Goal: Task Accomplishment & Management: Manage account settings

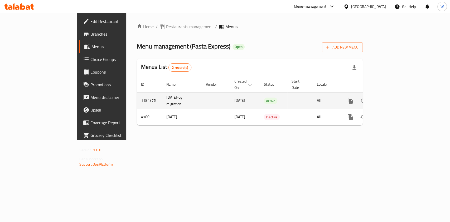
click at [395, 98] on div "enhanced table" at bounding box center [369, 100] width 51 height 13
click at [392, 98] on icon "enhanced table" at bounding box center [389, 101] width 6 height 6
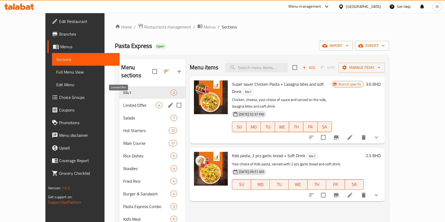
click at [126, 102] on span "Limited Offer" at bounding box center [140, 105] width 32 height 6
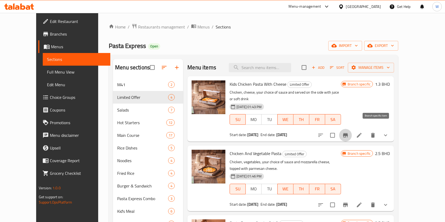
click at [348, 133] on icon "Branch-specific-item" at bounding box center [345, 135] width 5 height 4
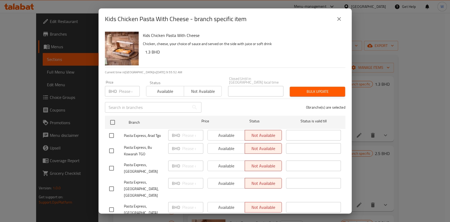
click at [124, 90] on input "number" at bounding box center [129, 91] width 21 height 11
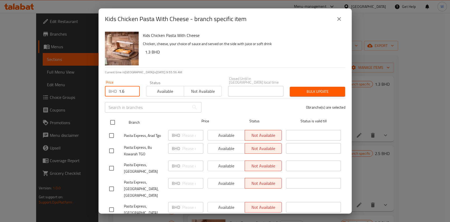
type input "1.6"
click at [114, 117] on input "checkbox" at bounding box center [112, 122] width 11 height 11
checkbox input "true"
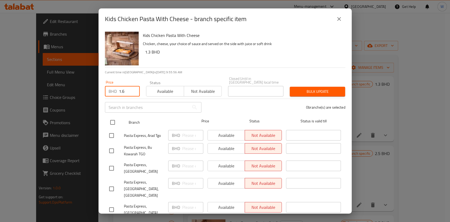
checkbox input "true"
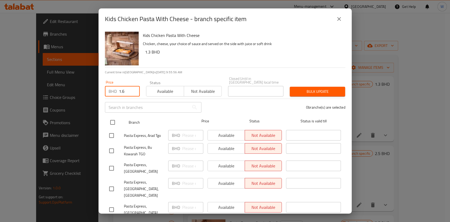
checkbox input "true"
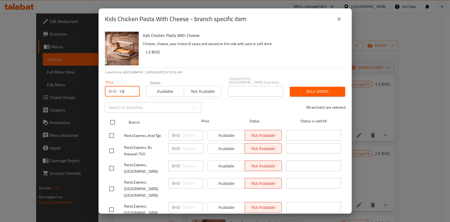
checkbox input "true"
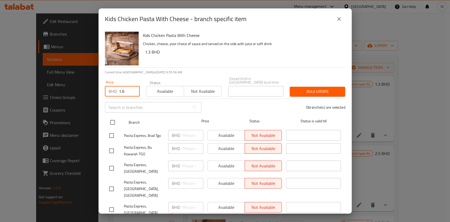
checkbox input "true"
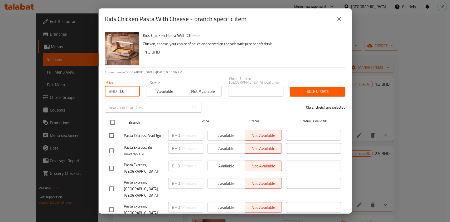
checkbox input "true"
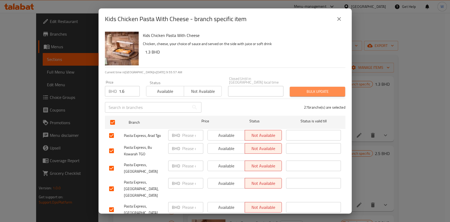
click at [322, 88] on span "Bulk update" at bounding box center [317, 91] width 47 height 7
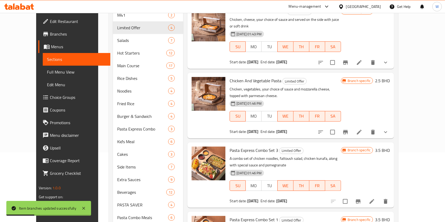
scroll to position [70, 0]
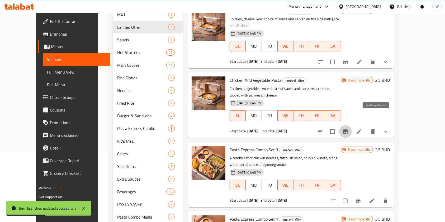
click at [349, 129] on icon "Branch-specific-item" at bounding box center [345, 132] width 6 height 6
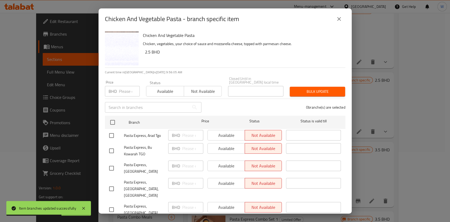
click at [125, 90] on input "number" at bounding box center [129, 91] width 21 height 11
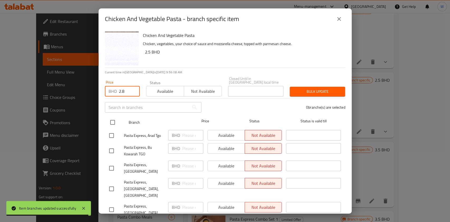
type input "2.8"
click at [109, 119] on input "checkbox" at bounding box center [112, 122] width 11 height 11
checkbox input "true"
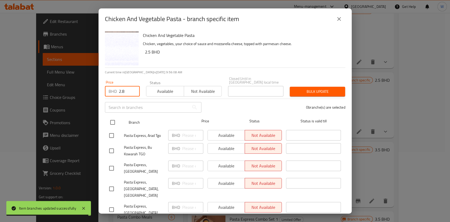
checkbox input "true"
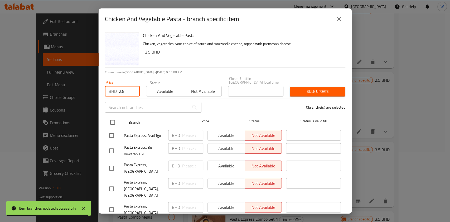
checkbox input "true"
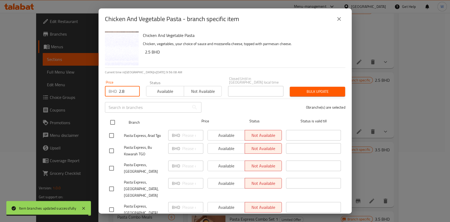
checkbox input "true"
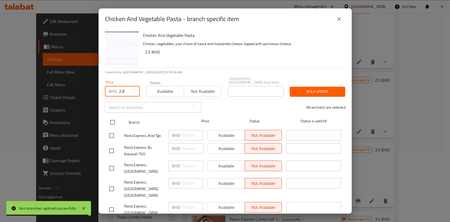
checkbox input "true"
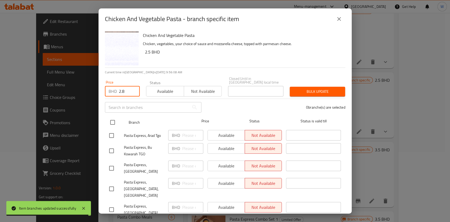
checkbox input "true"
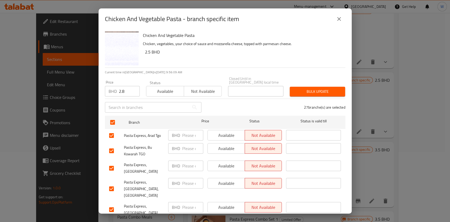
click at [302, 88] on span "Bulk update" at bounding box center [317, 91] width 47 height 7
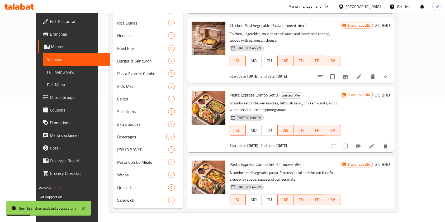
scroll to position [126, 0]
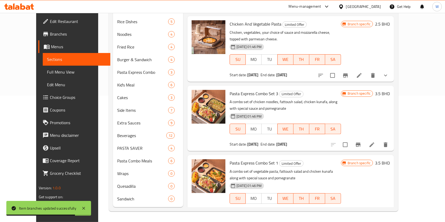
click at [362, 211] on icon at bounding box center [359, 214] width 6 height 6
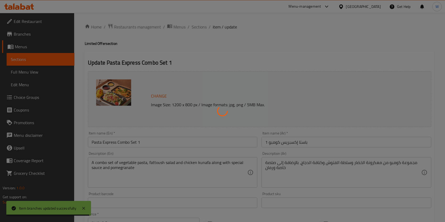
type input "سبايسي"
type input "0"
type input "1"
type input "الجبن"
type input "1"
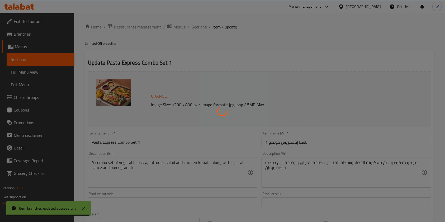
type input "1"
type input "المكونات"
type input "1"
type input "6"
type input "اختيارك من صلصة"
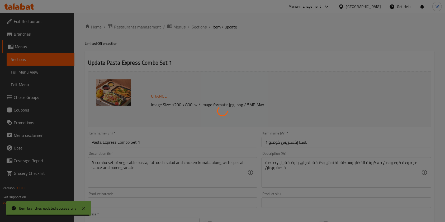
type input "1"
type input "إضافات:"
type input "0"
type input "1"
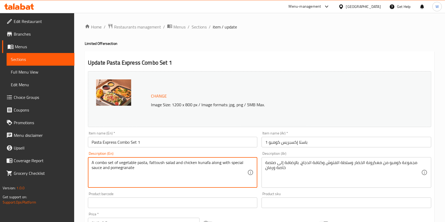
click at [105, 167] on textarea "A combo set of vegetable pasta, fattoush salad and chicken kunafa along with sp…" at bounding box center [170, 172] width 156 height 25
paste textarea "chicken noodles with chinese sauce, fattoush salad along with special sauce and…"
type textarea "A combo set of chicken noodles with chinese sauce, fattoush salad along with sp…"
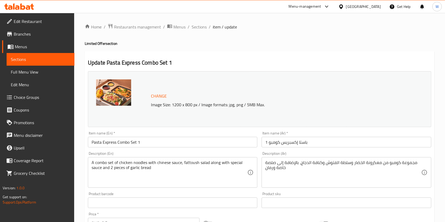
click at [382, 162] on textarea "مجموعة كومبو من معكرونة الخضار وسلطة الفتوش وكنافة الدجاج، بالإضافة إلى صلصة خا…" at bounding box center [343, 172] width 156 height 25
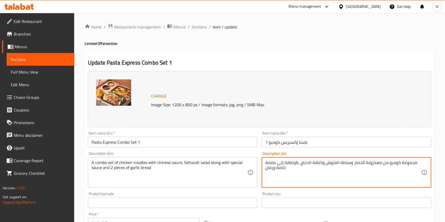
click at [382, 162] on textarea "مجموعة كومبو من معكرونة الخضار وسلطة الفتوش وكنافة الدجاج، بالإضافة إلى صلصة خا…" at bounding box center [343, 172] width 156 height 25
paste textarea "ومبو من نودلز الدجاج مع الصلصة الصينية وسلطة الفتوش مع الصلصة الخاصة وقطعتين من…"
click at [419, 164] on textarea "كومبو من نودلز الدجاج مع الصلصة الصينية وسلطة الفتوش مع الصلصة الخاصة وقطعتين م…" at bounding box center [343, 172] width 156 height 25
click at [266, 164] on textarea "كومبو من نودلز الدجاج مع الصلصة الصينية وسلطة الفتوش مع الصلصة الخاصة وقطعتين م…" at bounding box center [343, 172] width 156 height 25
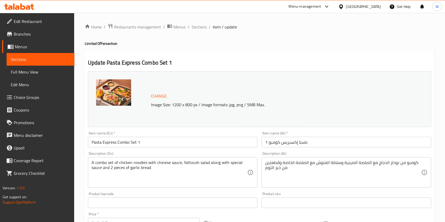
click at [265, 168] on div "كومبو من نودلز الدجاج مع الصلصة الصينية وسلطة الفتوش مع الصلصة الخاصة وقطعتين م…" at bounding box center [346, 172] width 169 height 31
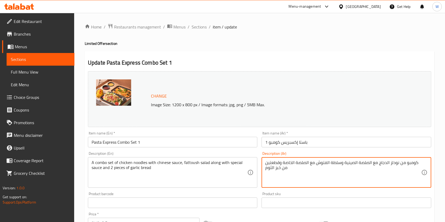
click at [266, 162] on textarea "كومبو من نودلز الدجاج مع الصلصة الصينية وسلطة الفتوش مع الصلصة الخاصة وقطعتين م…" at bounding box center [343, 172] width 156 height 25
drag, startPoint x: 270, startPoint y: 165, endPoint x: 266, endPoint y: 159, distance: 7.6
click at [266, 159] on div "كومبو من نودلز الدجاج مع الصلصة الصينية وسلطة الفتوش مع الصلصة الخاصة وقطعتينمن…" at bounding box center [346, 172] width 169 height 31
type textarea "كومبو من نودلز الدجاج مع الصلصة الصينية وسلطة الفتوش مع الصلصة الخاصة وقطعتينمن…"
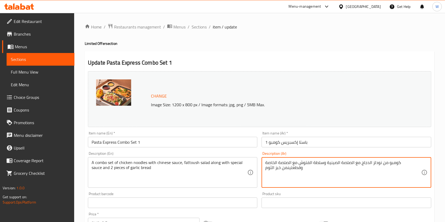
click at [266, 164] on textarea "كومبو من نودلز الدجاج مع الصلصة الصينية وسلطة الفتوش مع الصلصة الخاصة وقطعتينمن…" at bounding box center [343, 172] width 156 height 25
click at [265, 164] on textarea "كومبو من نودلز الدجاج مع الصلصة الصينية وسلطة الفتوش مع الصلصة الخاصة وقطعتينمن…" at bounding box center [343, 172] width 156 height 25
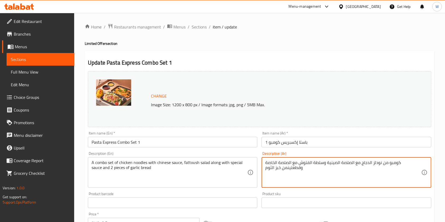
click at [265, 164] on textarea "كومبو من نودلز الدجاج مع الصلصة الصينية وسلطة الفتوش مع الصلصة الخاصة وقطعتينمن…" at bounding box center [343, 172] width 156 height 25
paste textarea "كومبو من نودلز الدجاج مع الصلصة الصينية وسلطة الفتوش مع الصلصة الخاصة وقطعتين م…"
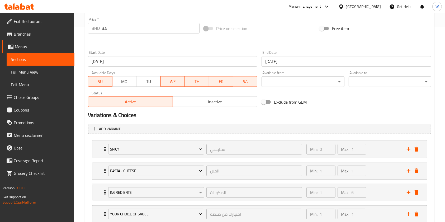
scroll to position [253, 0]
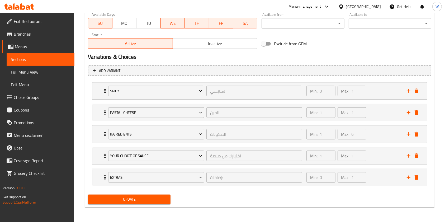
type textarea "مجموعة كومبو من نودلز الدجاج مع الصلصة الصينية وسلطة الفتوش مع الصلصة الخاصة وق…"
click at [136, 202] on span "Update" at bounding box center [129, 199] width 74 height 7
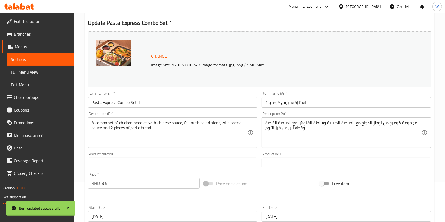
scroll to position [0, 0]
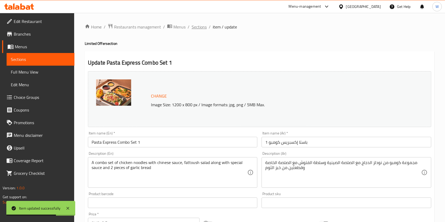
click at [202, 27] on span "Sections" at bounding box center [199, 27] width 15 height 6
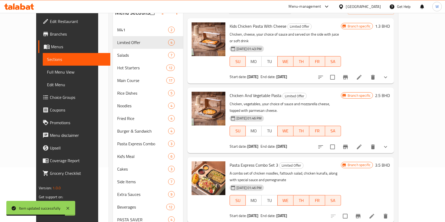
scroll to position [126, 0]
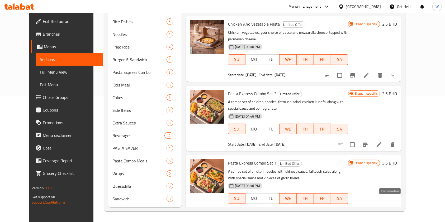
click at [369, 211] on icon at bounding box center [366, 214] width 6 height 6
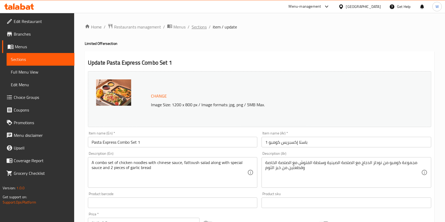
click at [194, 25] on span "Sections" at bounding box center [199, 27] width 15 height 6
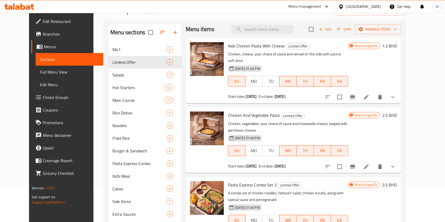
scroll to position [126, 0]
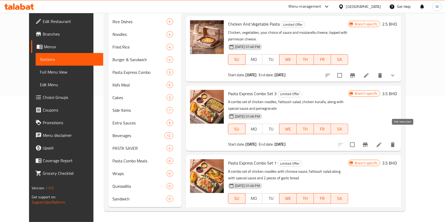
click at [382, 142] on icon at bounding box center [379, 145] width 6 height 6
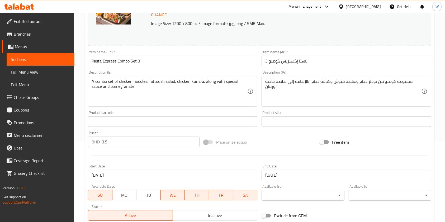
scroll to position [70, 0]
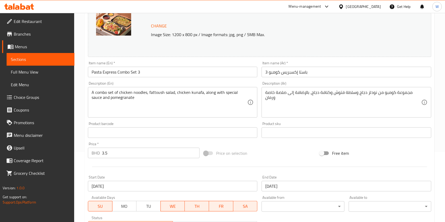
click at [304, 89] on div "مجموعة كومبو من نودلز دجاج وسلطة فتوش وكنافة دجاج، بالإضافة إلى صلصة خاصة ورمان…" at bounding box center [346, 102] width 169 height 31
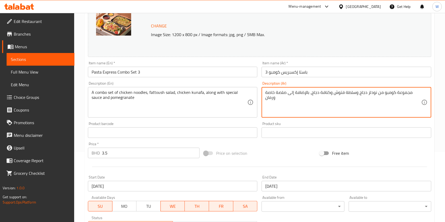
click at [303, 94] on textarea "مجموعة كومبو من نودلز دجاج وسلطة فتوش وكنافة دجاج، بالإضافة إلى صلصة خاصة ورمان" at bounding box center [343, 102] width 156 height 25
paste textarea "المعكرونة النباتية مع اختيارك من الصلصة وسلطة الفتوش مع صلصة خاصة وقطعتين من خب…"
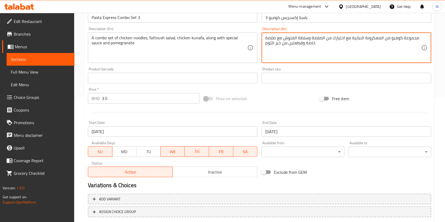
scroll to position [158, 0]
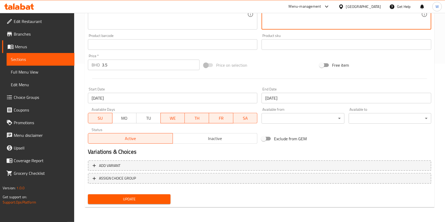
type textarea "مجموعة كومبو من المعكرونة النباتية مع اختيارك من الصلصة وسلطة الفتوش مع صلصة خا…"
click at [129, 195] on div "Update" at bounding box center [129, 199] width 87 height 14
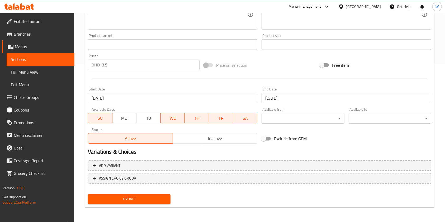
click at [128, 196] on span "Update" at bounding box center [129, 199] width 74 height 7
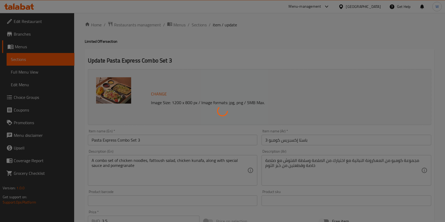
scroll to position [0, 0]
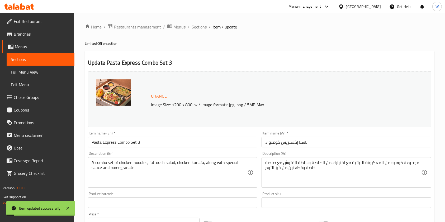
click at [195, 27] on span "Sections" at bounding box center [199, 27] width 15 height 6
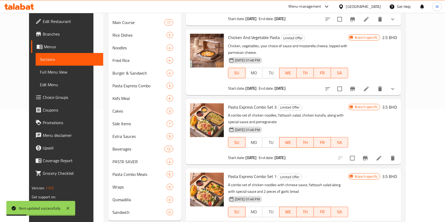
scroll to position [126, 0]
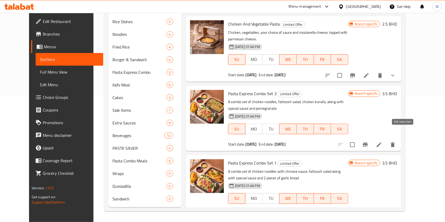
click at [382, 142] on icon at bounding box center [379, 145] width 6 height 6
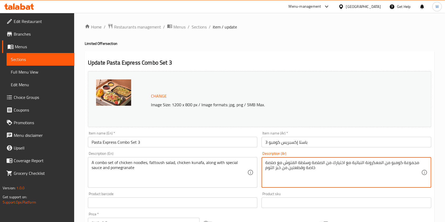
click at [329, 164] on textarea "مجموعة كومبو من المعكرونة النباتية مع اختيارك من الصلصة وسلطة الفتوش مع صلصة خا…" at bounding box center [343, 172] width 156 height 25
paste textarea "نودلز الدجاج مع الصلصة الصينية وسلطة الفتوش مع الصلصة ال"
type textarea "مجموعة كومبو من نودلز الدجاج مع الصلصة الصينية وسلطة الفتوش مع الصلصة الخاصة وق…"
click at [317, 191] on div "Product sku Product sku" at bounding box center [346, 200] width 174 height 20
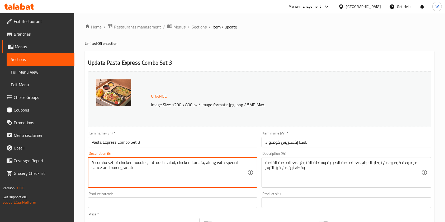
click at [141, 162] on textarea "A combo set of chicken noodles, fattoush salad, chicken kunafa, along with spec…" at bounding box center [170, 172] width 156 height 25
paste textarea "مجموعة كومبو من المعكرونة النباتية مع اختيارك من الصلصة وسلطة الفتوش مع صلصة خا…"
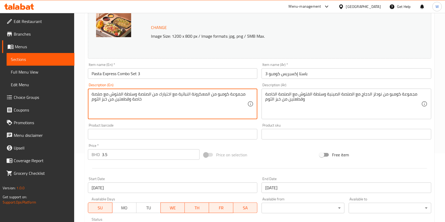
scroll to position [70, 0]
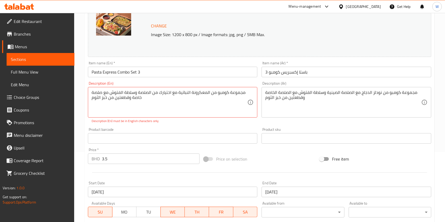
click at [144, 94] on textarea "مجموعة كومبو من المعكرونة النباتية مع اختيارك من الصلصة وسلطة الفتوش مع صلصة خا…" at bounding box center [170, 102] width 156 height 25
paste textarea "A combo set of chicken noodles with chinese sauce, fattoush salad along with sp…"
type textarea "A combo set of chicken noodles with chinese sauce, fattoush salad along with sp…"
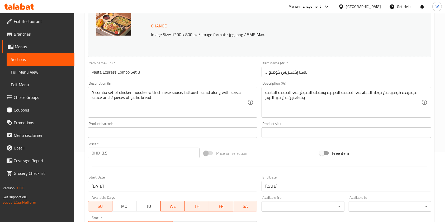
click at [177, 126] on div "Product barcode Product barcode" at bounding box center [173, 130] width 174 height 20
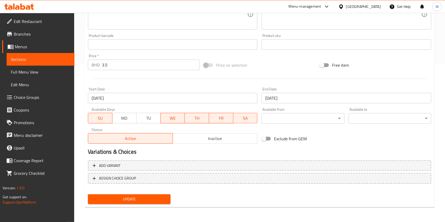
click at [149, 194] on div "Update" at bounding box center [129, 199] width 87 height 14
click at [150, 200] on span "Update" at bounding box center [129, 199] width 74 height 7
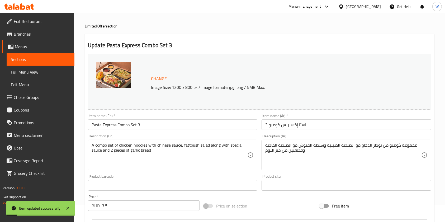
scroll to position [0, 0]
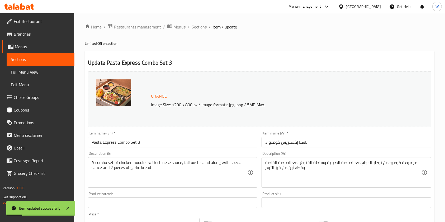
click at [194, 28] on span "Sections" at bounding box center [199, 27] width 15 height 6
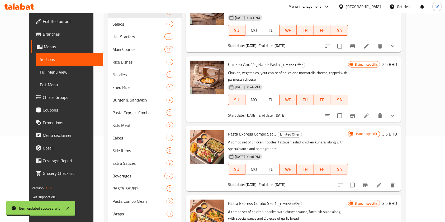
scroll to position [126, 0]
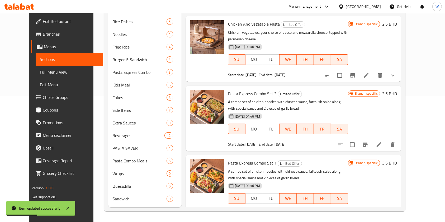
click at [369, 211] on icon at bounding box center [366, 214] width 6 height 6
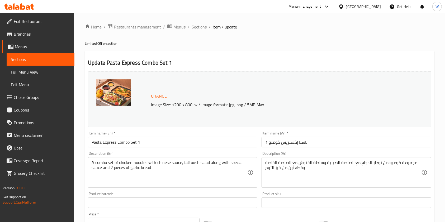
click at [135, 167] on textarea "A combo set of chicken noodles with chinese sauce, fattoush salad along with sp…" at bounding box center [170, 172] width 156 height 25
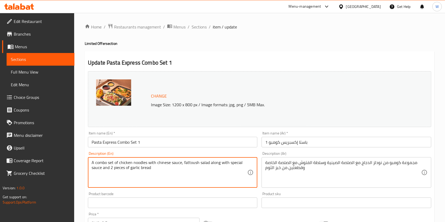
click at [135, 167] on textarea "A combo set of chicken noodles with chinese sauce, fattoush salad along with sp…" at bounding box center [170, 172] width 156 height 25
paste textarea "A combo set of vegetable pasta with your choice of"
click at [92, 163] on textarea "A combo set of vegetable pasta with your choice of sauce, fattoush salad along …" at bounding box center [170, 172] width 156 height 25
type textarea "A combo set of vegetable pasta with your choice of sauce, fattoush salad along …"
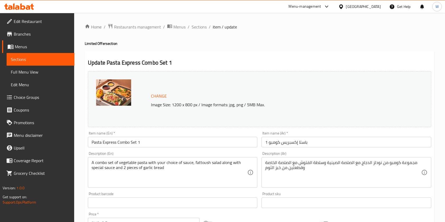
click at [304, 151] on div "Description (Ar) مجموعة كومبو من نودلز الدجاج مع الصلصة الصينية وسلطة الفتوش مع…" at bounding box center [346, 170] width 174 height 40
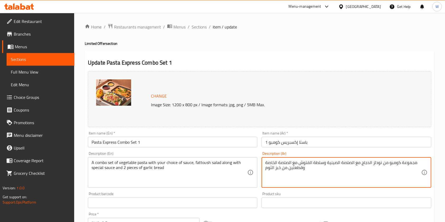
click at [295, 164] on textarea "مجموعة كومبو من نودلز الدجاج مع الصلصة الصينية وسلطة الفتوش مع الصلصة الخاصة وق…" at bounding box center [343, 172] width 156 height 25
paste textarea "المعكرونة النباتية مع اختيارك من الصلصة وسلطة الفتوش مع صلصة"
type textarea "مجموعة كومبو من المعكرونة النباتية مع اختيارك من الصلصة وسلطة الفتوش مع صلصة خا…"
click at [286, 194] on div "Product sku Product sku" at bounding box center [346, 200] width 169 height 16
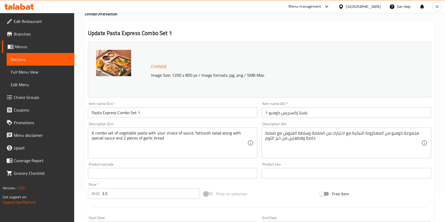
scroll to position [70, 0]
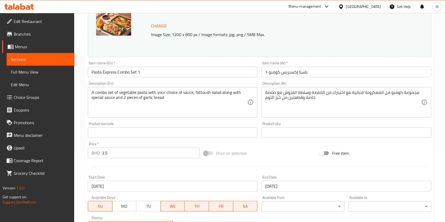
click at [260, 151] on div "Price on selection" at bounding box center [260, 153] width 116 height 14
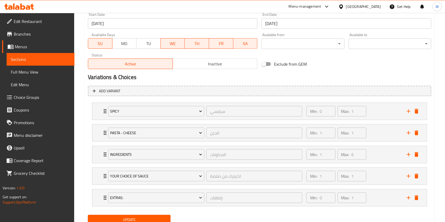
scroll to position [253, 0]
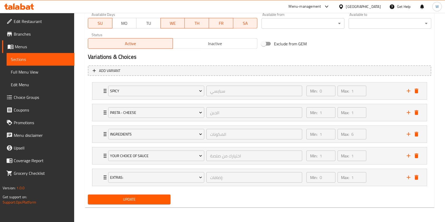
click at [160, 206] on div "Update" at bounding box center [129, 200] width 87 height 14
click at [160, 205] on div "Update" at bounding box center [129, 200] width 87 height 14
click at [162, 200] on span "Update" at bounding box center [129, 199] width 74 height 7
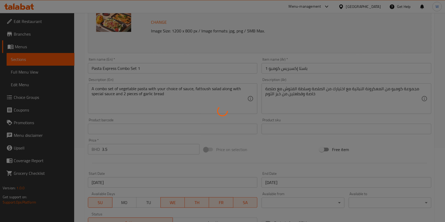
scroll to position [7, 0]
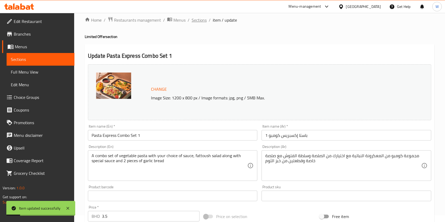
click at [198, 22] on span "Sections" at bounding box center [199, 20] width 15 height 6
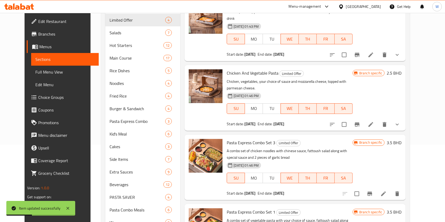
scroll to position [112, 0]
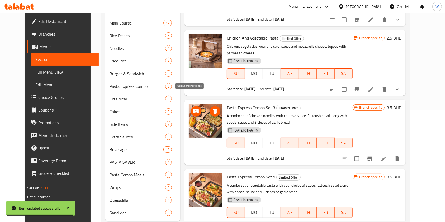
click at [193, 108] on icon "upload picture" at bounding box center [196, 111] width 6 height 6
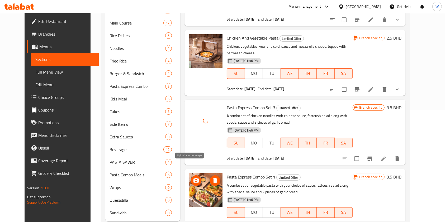
click at [193, 178] on icon "upload picture" at bounding box center [195, 180] width 5 height 5
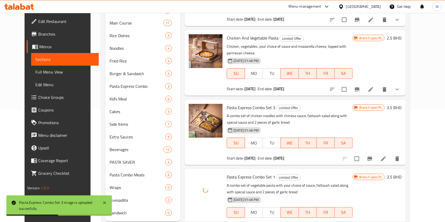
click at [353, 182] on p "A combo set of vegetable pasta with your choice of sauce, fattoush salad along …" at bounding box center [290, 188] width 126 height 13
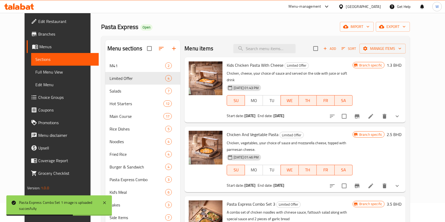
scroll to position [0, 0]
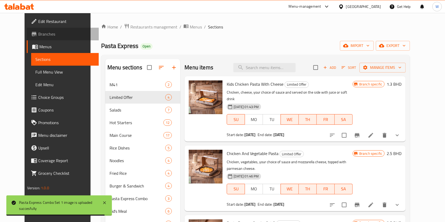
click at [38, 34] on span "Branches" at bounding box center [66, 34] width 56 height 6
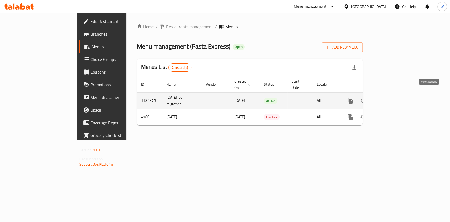
click at [395, 94] on link "enhanced table" at bounding box center [388, 100] width 13 height 13
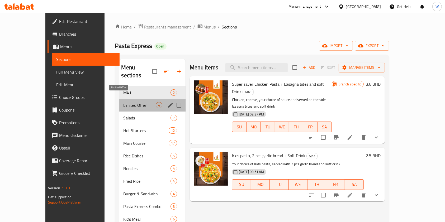
click at [124, 102] on span "Limited Offer" at bounding box center [140, 105] width 32 height 6
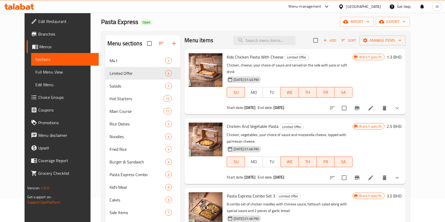
scroll to position [35, 0]
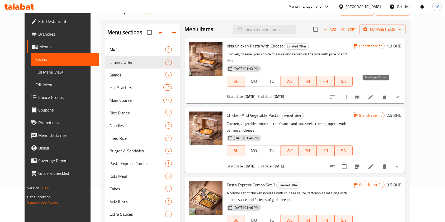
click at [363, 91] on button "Branch-specific-item" at bounding box center [357, 97] width 13 height 13
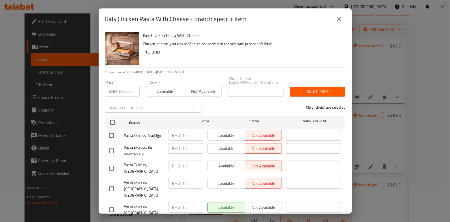
click at [340, 22] on icon "close" at bounding box center [339, 19] width 6 height 6
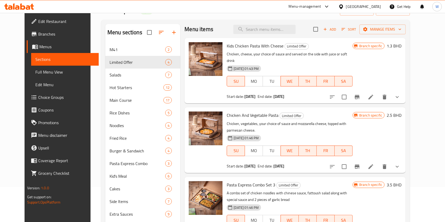
click at [401, 47] on h6 "1.3 BHD" at bounding box center [394, 45] width 15 height 7
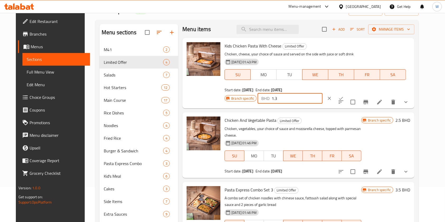
drag, startPoint x: 373, startPoint y: 45, endPoint x: 327, endPoint y: 51, distance: 46.0
click at [327, 93] on div "Branch specific BHD 1.3 ​" at bounding box center [290, 99] width 130 height 12
paste input "6"
type input "1.6"
click at [347, 93] on button "ok" at bounding box center [341, 99] width 12 height 12
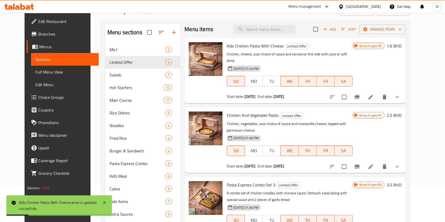
click at [396, 132] on div "Branch specific 2.5 BHD" at bounding box center [377, 140] width 49 height 57
click at [359, 165] on icon "Branch-specific-item" at bounding box center [357, 167] width 5 height 4
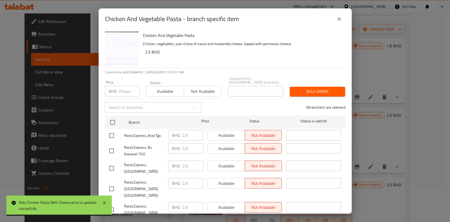
click at [335, 22] on button "close" at bounding box center [339, 19] width 13 height 13
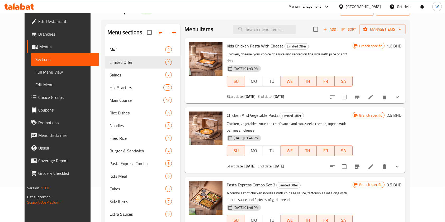
click at [401, 112] on div "Branch specific 2.5 BHD" at bounding box center [377, 140] width 49 height 57
click at [401, 112] on h6 "2.5 BHD" at bounding box center [394, 115] width 15 height 7
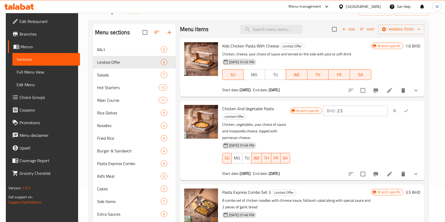
click at [335, 111] on p "BHD" at bounding box center [331, 111] width 8 height 6
drag, startPoint x: 354, startPoint y: 111, endPoint x: 336, endPoint y: 114, distance: 18.2
click at [336, 114] on div "BHD 2.5 ​" at bounding box center [355, 111] width 65 height 11
paste input "8"
type input "2.8"
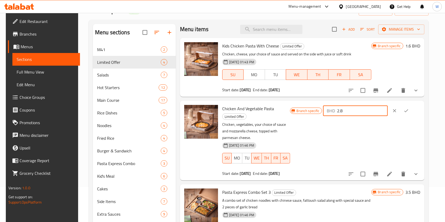
click at [409, 111] on icon "ok" at bounding box center [406, 110] width 5 height 5
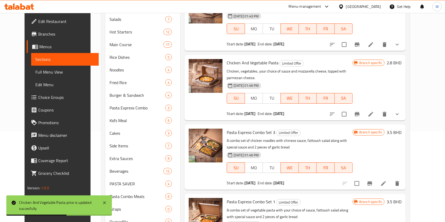
scroll to position [56, 0]
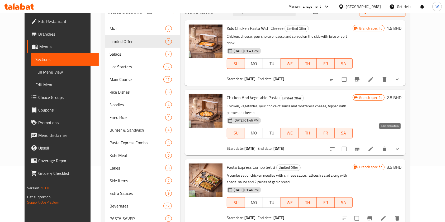
click at [374, 146] on icon at bounding box center [371, 149] width 6 height 6
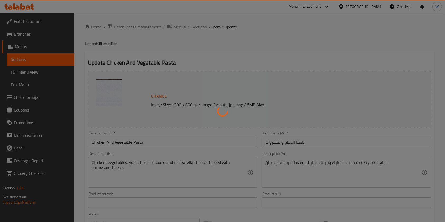
type input "الجبن"
type input "1"
type input "الصلصة"
type input "1"
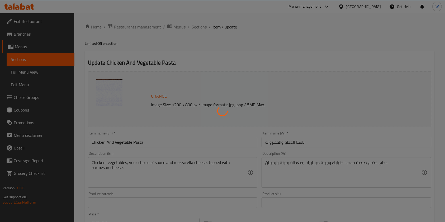
type input "1"
type input "المكونات"
type input "1"
type input "7"
type input "زيادات"
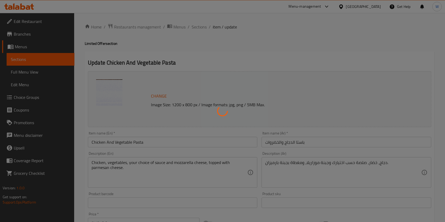
type input "0"
type input "7"
type input "حار أو بارد"
type input "1"
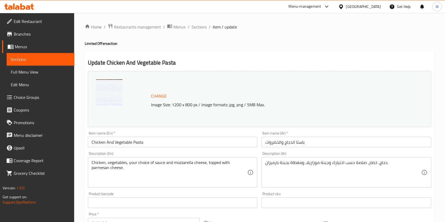
click at [198, 29] on span "Sections" at bounding box center [199, 27] width 15 height 6
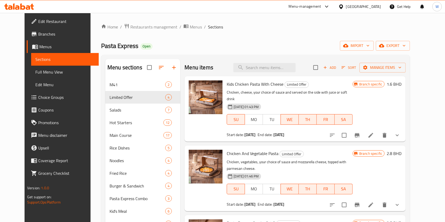
scroll to position [3, 0]
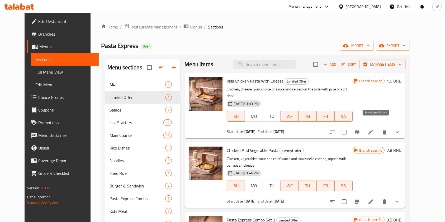
click at [360, 129] on icon "Branch-specific-item" at bounding box center [357, 132] width 6 height 6
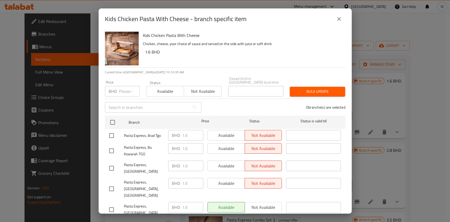
click at [152, 92] on button "Available" at bounding box center [165, 91] width 38 height 11
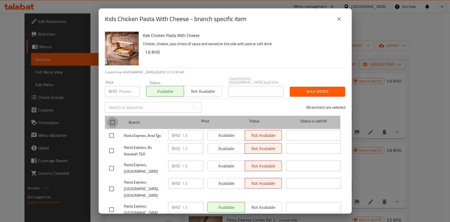
click at [115, 120] on input "checkbox" at bounding box center [112, 122] width 11 height 11
checkbox input "true"
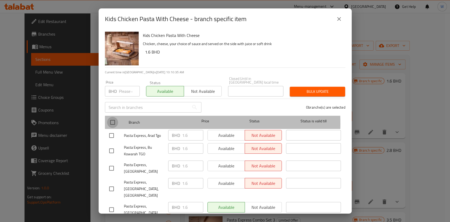
checkbox input "true"
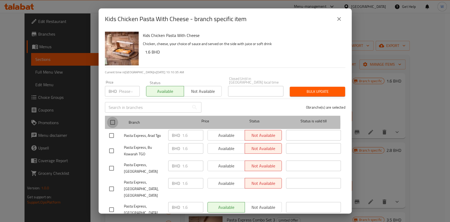
checkbox input "true"
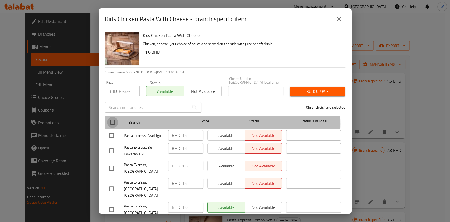
checkbox input "true"
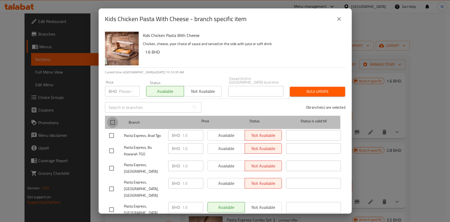
checkbox input "true"
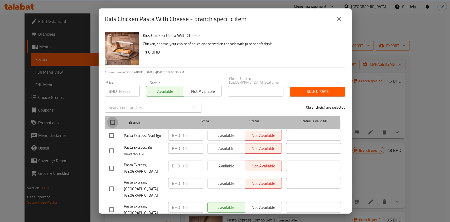
checkbox input "true"
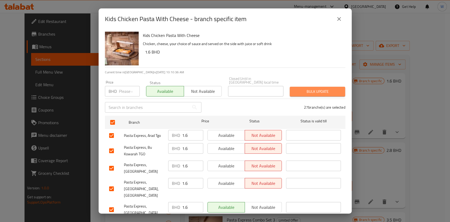
click at [327, 87] on button "Bulk update" at bounding box center [317, 92] width 55 height 10
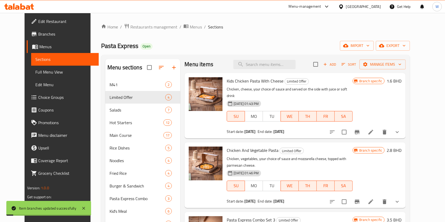
click at [351, 147] on h6 "Chicken And Vegetable Pasta Limited Offer" at bounding box center [290, 150] width 126 height 7
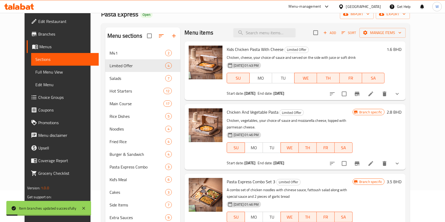
scroll to position [70, 0]
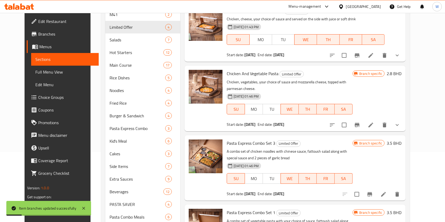
click at [360, 122] on icon "Branch-specific-item" at bounding box center [357, 125] width 6 height 6
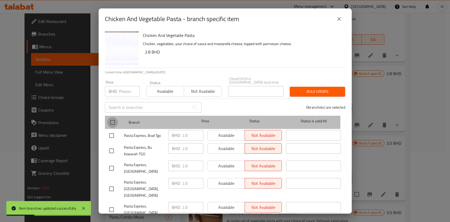
click at [113, 117] on input "checkbox" at bounding box center [112, 122] width 11 height 11
checkbox input "true"
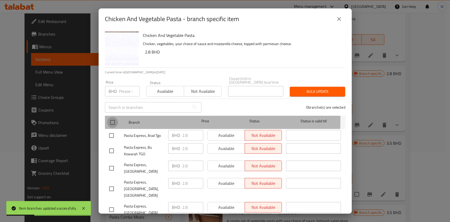
checkbox input "true"
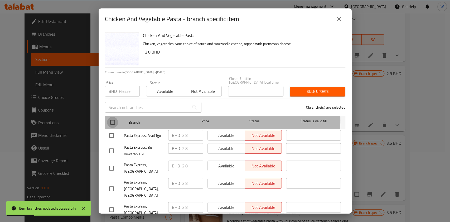
checkbox input "true"
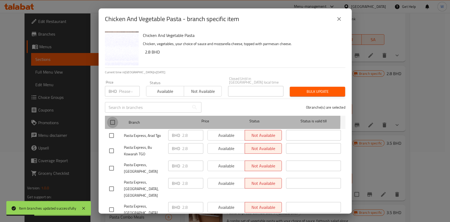
checkbox input "true"
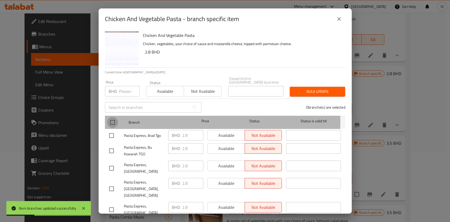
checkbox input "true"
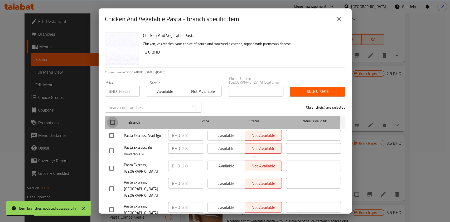
checkbox input "true"
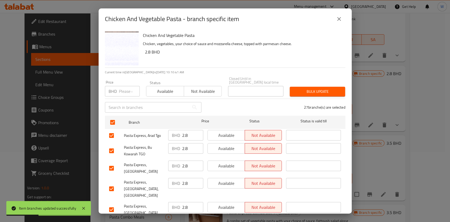
click at [163, 88] on span "Available" at bounding box center [166, 92] width 34 height 8
click at [314, 87] on button "Bulk update" at bounding box center [317, 92] width 55 height 10
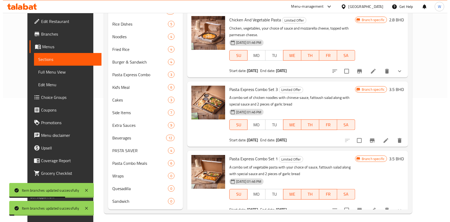
scroll to position [126, 0]
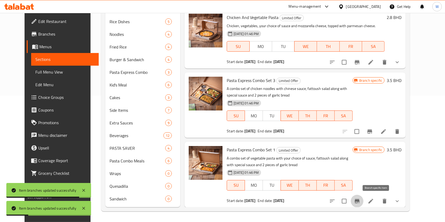
click at [359, 201] on icon "Branch-specific-item" at bounding box center [357, 201] width 5 height 4
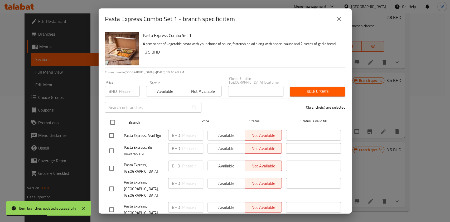
click at [112, 117] on input "checkbox" at bounding box center [112, 122] width 11 height 11
checkbox input "true"
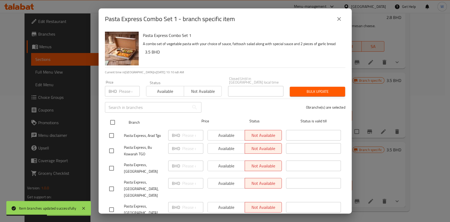
checkbox input "true"
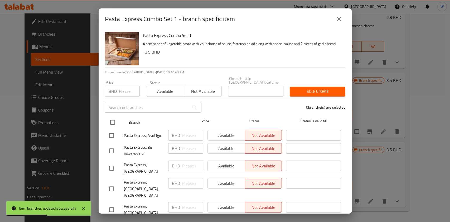
checkbox input "true"
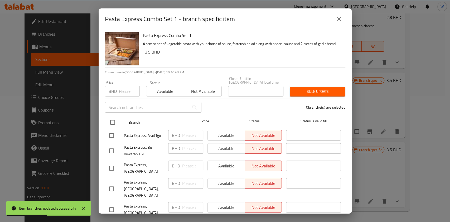
checkbox input "true"
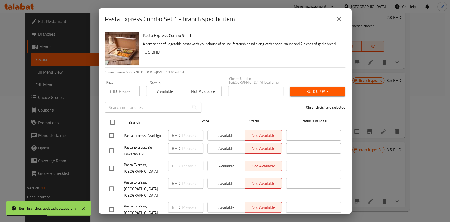
checkbox input "true"
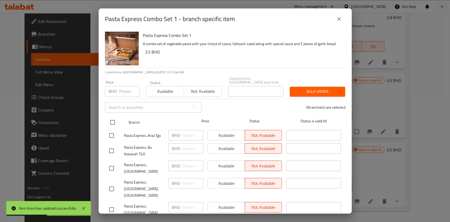
checkbox input "true"
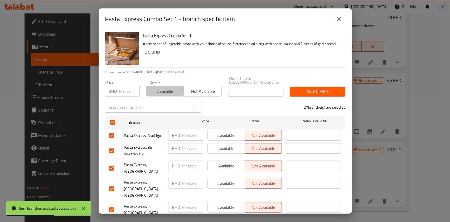
click at [158, 88] on span "Available" at bounding box center [166, 92] width 34 height 8
click at [321, 88] on span "Bulk update" at bounding box center [317, 91] width 47 height 7
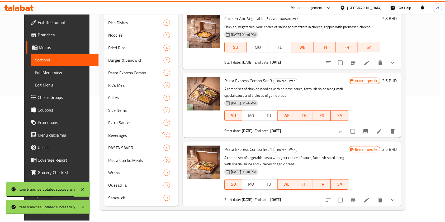
scroll to position [3, 0]
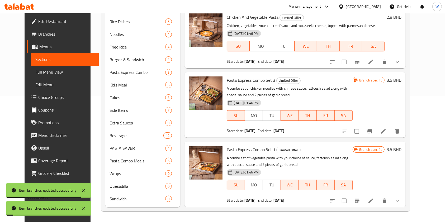
click at [376, 134] on button "Branch-specific-item" at bounding box center [369, 131] width 13 height 13
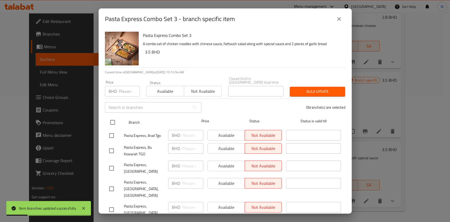
click at [112, 119] on input "checkbox" at bounding box center [112, 122] width 11 height 11
checkbox input "true"
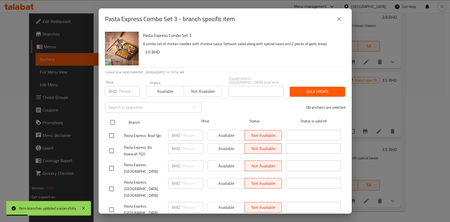
checkbox input "true"
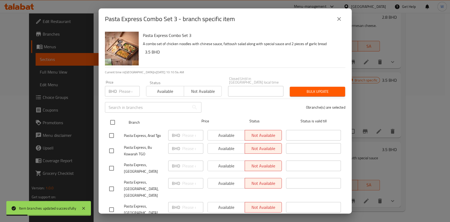
checkbox input "true"
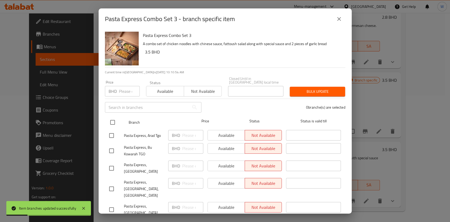
checkbox input "true"
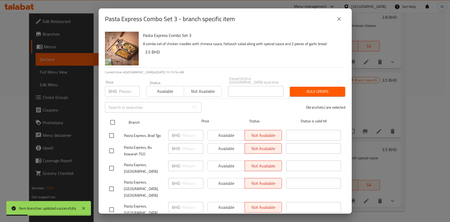
checkbox input "true"
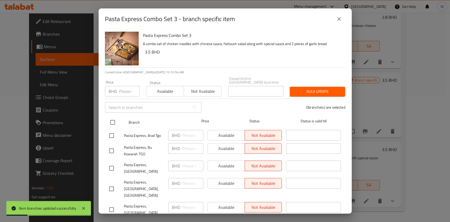
checkbox input "true"
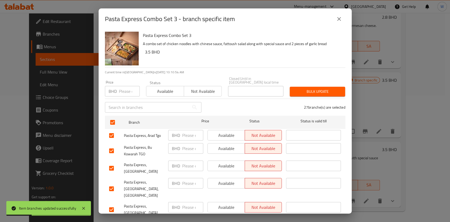
click at [162, 88] on span "Available" at bounding box center [166, 92] width 34 height 8
click at [302, 88] on span "Bulk update" at bounding box center [317, 91] width 47 height 7
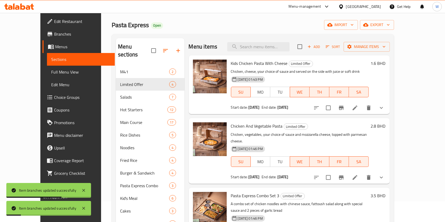
scroll to position [0, 0]
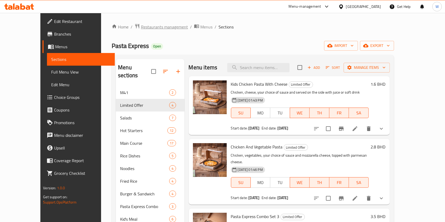
click at [141, 24] on span "Restaurants management" at bounding box center [164, 27] width 47 height 6
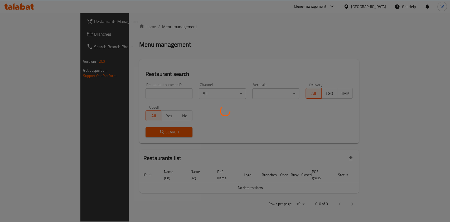
click at [144, 91] on div at bounding box center [225, 111] width 450 height 222
click at [141, 96] on div at bounding box center [225, 111] width 450 height 222
click at [134, 96] on div at bounding box center [225, 111] width 450 height 222
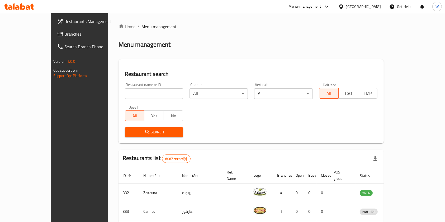
click at [136, 95] on input "search" at bounding box center [154, 93] width 58 height 11
paste input "Alaqreba"
type input "Alaqreba"
click button "Search" at bounding box center [154, 132] width 58 height 10
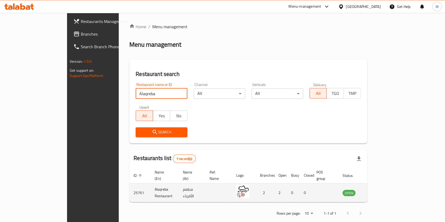
click at [376, 191] on icon "enhanced table" at bounding box center [374, 193] width 6 height 4
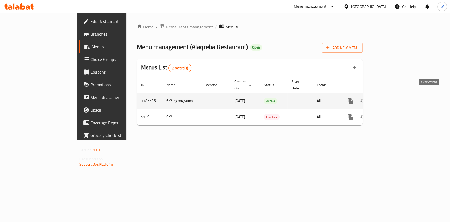
click at [392, 98] on icon "enhanced table" at bounding box center [389, 101] width 6 height 6
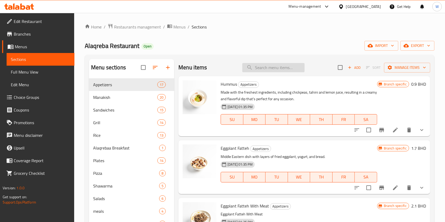
click at [262, 72] on input "search" at bounding box center [273, 67] width 62 height 9
paste input "MANDI CHICKEN SMALL"
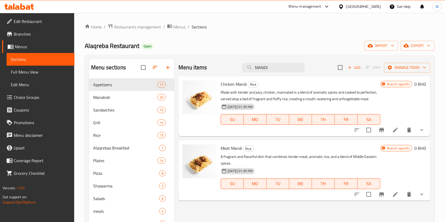
type input "MANDI"
click at [425, 131] on button "show more" at bounding box center [421, 130] width 13 height 13
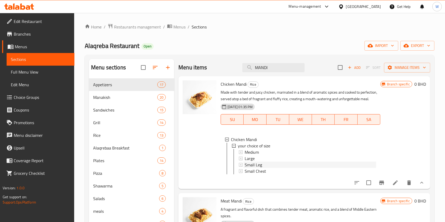
click at [255, 164] on span "Small Leg" at bounding box center [253, 165] width 17 height 6
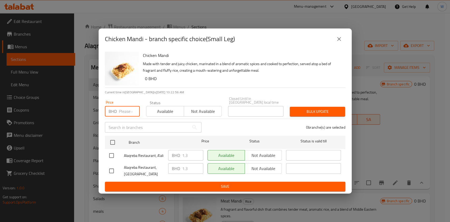
click at [119, 106] on input "number" at bounding box center [129, 111] width 21 height 11
paste input "1.50"
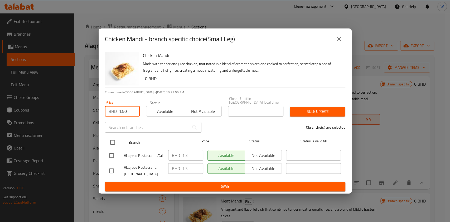
type input "1.50"
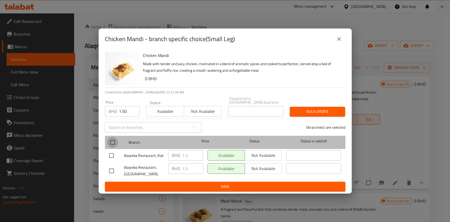
click at [115, 145] on input "checkbox" at bounding box center [112, 142] width 11 height 11
checkbox input "true"
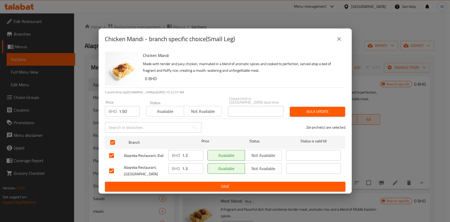
click at [312, 104] on div "Bulk update" at bounding box center [318, 112] width 62 height 16
click at [312, 108] on span "Bulk update" at bounding box center [317, 111] width 47 height 7
click at [344, 42] on button "close" at bounding box center [339, 39] width 13 height 13
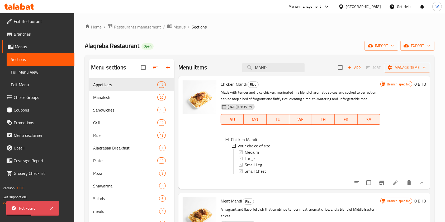
scroll to position [35, 0]
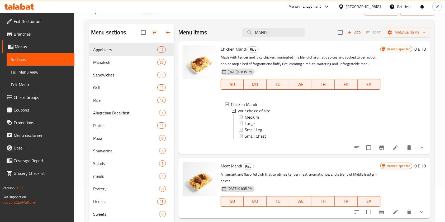
click at [400, 153] on li at bounding box center [395, 148] width 15 height 10
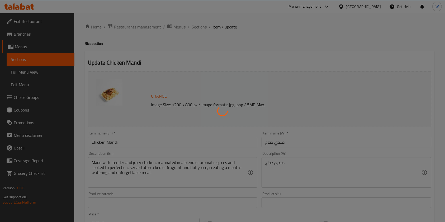
type input "اختيارك من الحجم"
type input "1"
type input "3"
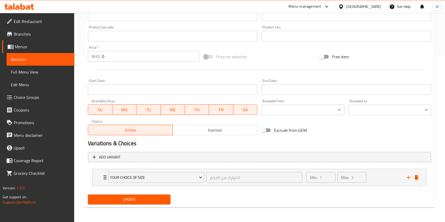
scroll to position [167, 0]
click at [103, 179] on icon "Expand" at bounding box center [105, 177] width 6 height 6
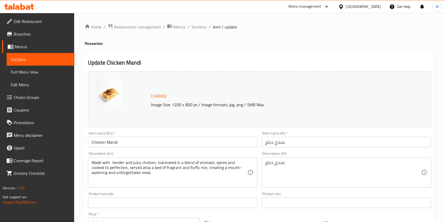
scroll to position [0, 0]
drag, startPoint x: 199, startPoint y: 26, endPoint x: 211, endPoint y: 38, distance: 17.0
click at [199, 26] on span "Sections" at bounding box center [199, 27] width 15 height 6
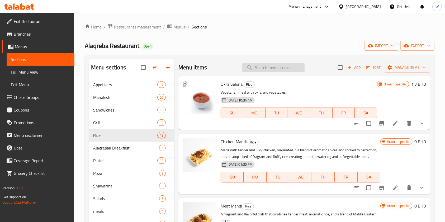
click at [268, 69] on input "search" at bounding box center [273, 67] width 62 height 9
paste input "MADFON"
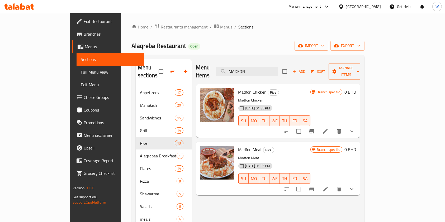
type input "MADFON"
click at [329, 128] on icon at bounding box center [325, 131] width 6 height 6
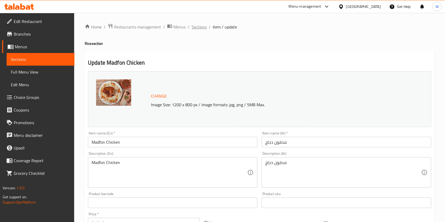
click at [198, 26] on span "Sections" at bounding box center [199, 27] width 15 height 6
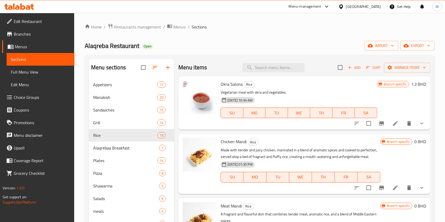
click at [280, 79] on div "Okra Salona Rice Vegetarian meal with okra and vegetables. 28-05-2024 10:34 AM …" at bounding box center [299, 102] width 160 height 49
click at [278, 69] on input "search" at bounding box center [273, 67] width 62 height 9
paste input "MADFON"
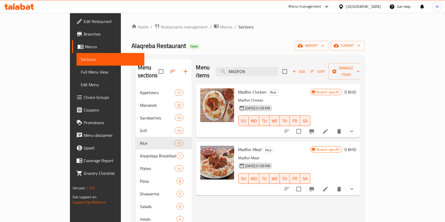
type input "MADFON"
click at [358, 125] on button "show more" at bounding box center [351, 131] width 13 height 13
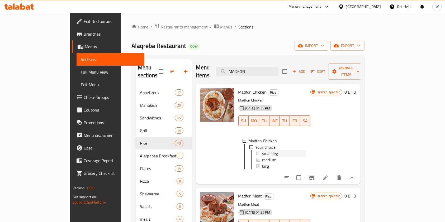
click at [299, 150] on div "small leg" at bounding box center [284, 153] width 44 height 6
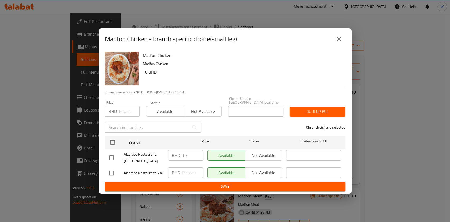
click at [121, 111] on input "number" at bounding box center [129, 111] width 21 height 11
paste input "1.50"
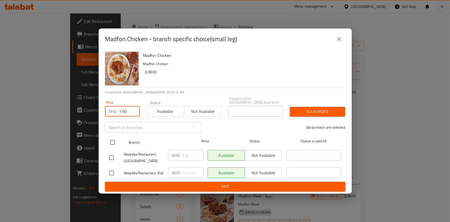
type input "1.50"
click at [115, 135] on div at bounding box center [117, 142] width 20 height 15
click at [113, 143] on input "checkbox" at bounding box center [112, 142] width 11 height 11
checkbox input "true"
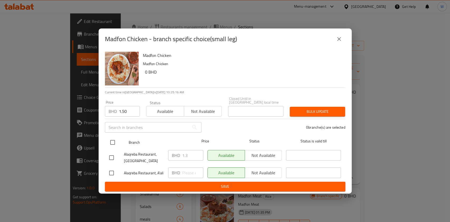
checkbox input "true"
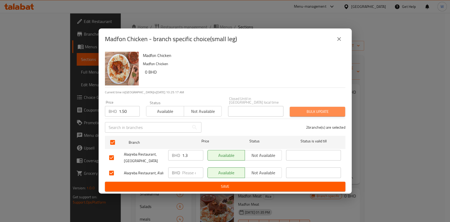
click at [345, 111] on button "Bulk update" at bounding box center [317, 112] width 55 height 10
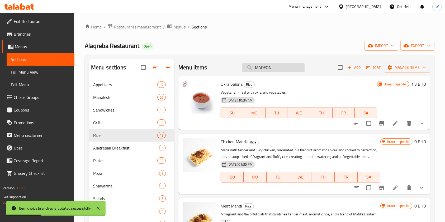
click at [277, 68] on input "MADFON" at bounding box center [273, 67] width 62 height 9
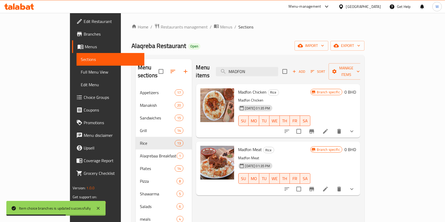
type input "MADFON"
click at [355, 128] on icon "show more" at bounding box center [352, 131] width 6 height 6
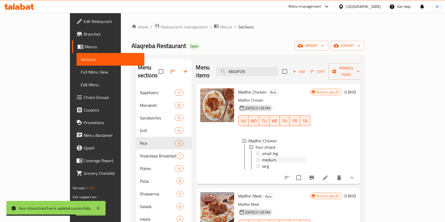
click at [262, 157] on span "medium" at bounding box center [269, 160] width 14 height 6
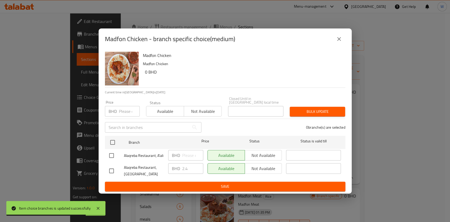
click at [118, 115] on div "Price BHD Price" at bounding box center [122, 108] width 41 height 22
click at [121, 111] on input "number" at bounding box center [129, 111] width 21 height 11
paste input "2.80"
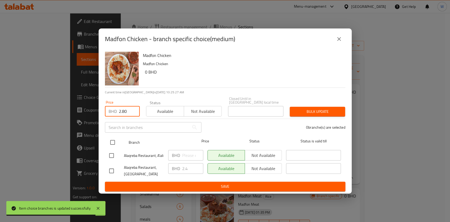
type input "2.80"
click at [113, 141] on input "checkbox" at bounding box center [112, 142] width 11 height 11
checkbox input "true"
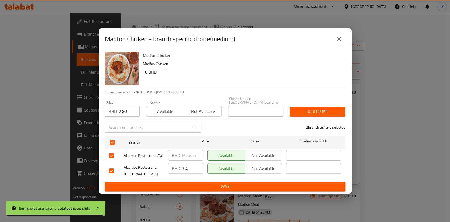
click at [317, 108] on span "Bulk update" at bounding box center [317, 111] width 47 height 7
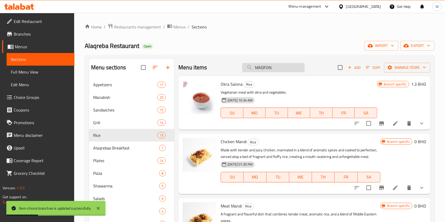
click at [279, 69] on input "MADFON" at bounding box center [273, 67] width 62 height 9
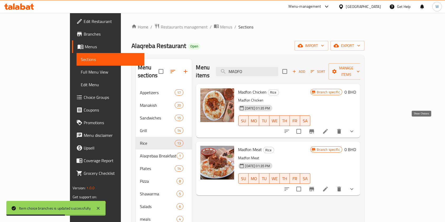
type input "MADFO"
click at [355, 128] on icon "show more" at bounding box center [352, 131] width 6 height 6
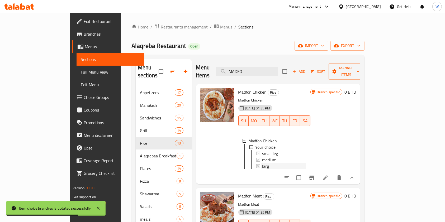
click at [267, 163] on div "larg" at bounding box center [284, 166] width 44 height 6
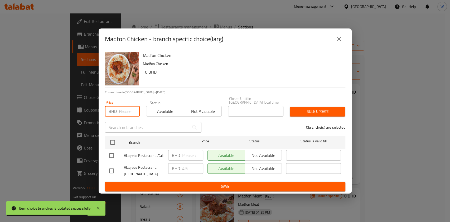
click at [121, 111] on input "number" at bounding box center [129, 111] width 21 height 11
paste input "4.80"
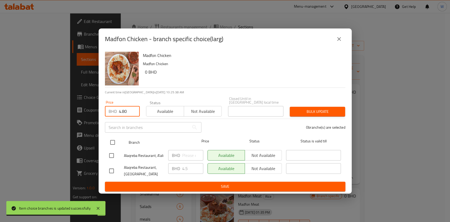
type input "4.80"
click at [115, 143] on input "checkbox" at bounding box center [112, 142] width 11 height 11
checkbox input "true"
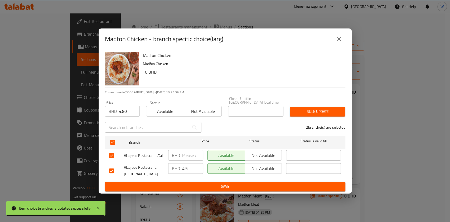
click at [308, 114] on button "Bulk update" at bounding box center [317, 112] width 55 height 10
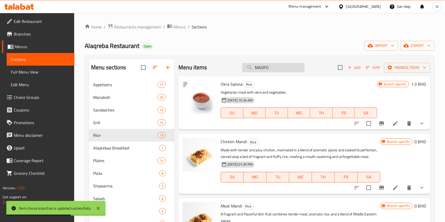
click at [264, 72] on input "MADFO" at bounding box center [273, 67] width 62 height 9
paste input "BISHAWER CHICKEN SMAL"
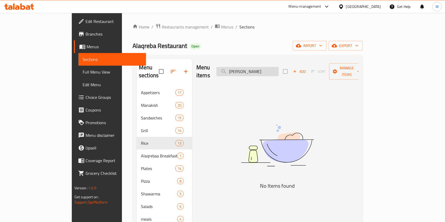
click at [256, 69] on input "BISH" at bounding box center [247, 71] width 62 height 9
click at [274, 67] on input "BISH" at bounding box center [247, 71] width 62 height 9
type input "B"
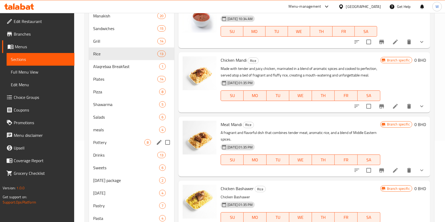
scroll to position [66, 0]
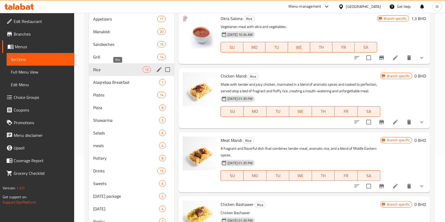
click at [139, 68] on span "Rice" at bounding box center [117, 70] width 49 height 6
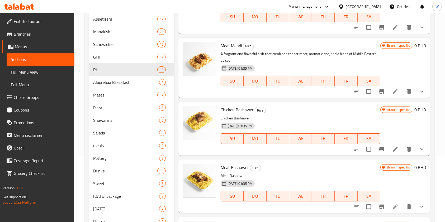
scroll to position [106, 0]
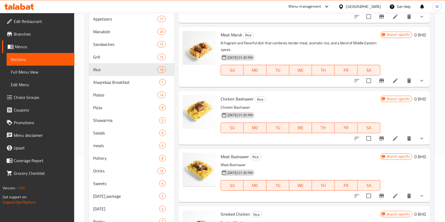
click at [420, 145] on button "show more" at bounding box center [421, 138] width 13 height 13
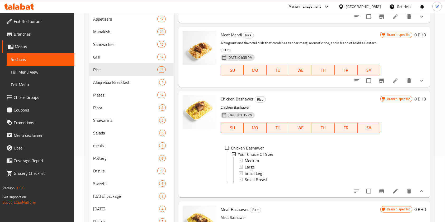
click at [393, 194] on icon at bounding box center [395, 191] width 6 height 6
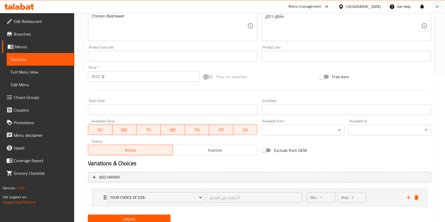
scroll to position [167, 0]
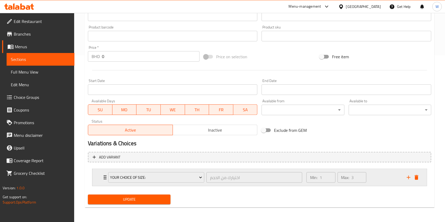
click at [105, 177] on div "Your Choice Of Size: اختيارك من الحجم ​" at bounding box center [205, 177] width 200 height 17
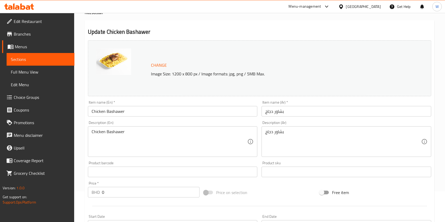
scroll to position [0, 0]
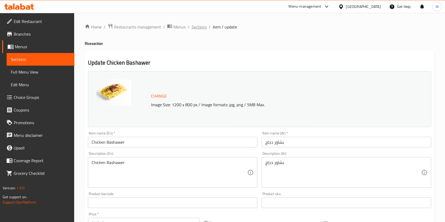
click at [200, 28] on span "Sections" at bounding box center [199, 27] width 15 height 6
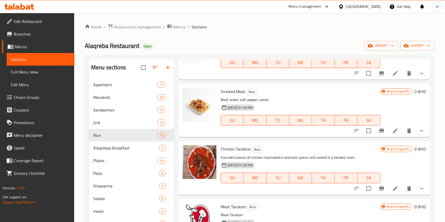
scroll to position [246, 0]
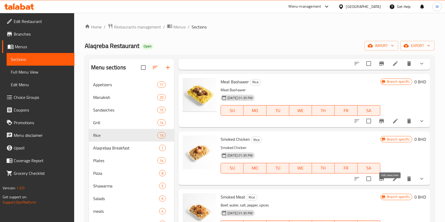
click at [392, 182] on icon at bounding box center [395, 179] width 6 height 6
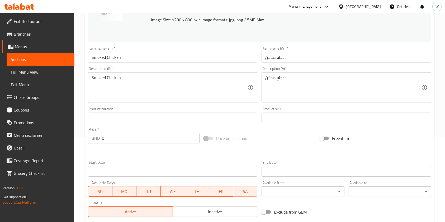
scroll to position [167, 0]
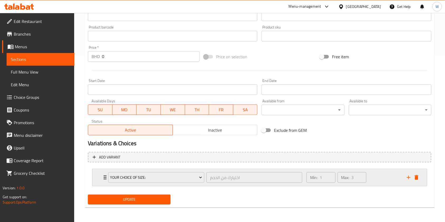
click at [104, 179] on icon "Expand" at bounding box center [105, 177] width 3 height 4
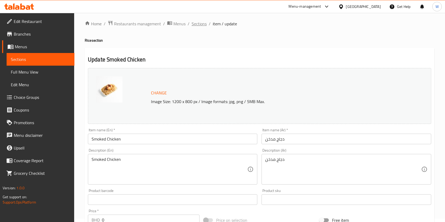
scroll to position [0, 0]
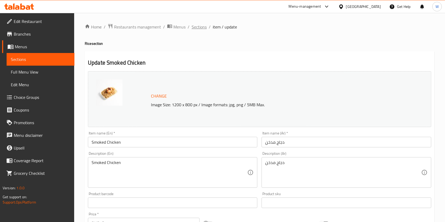
click at [196, 28] on span "Sections" at bounding box center [199, 27] width 15 height 6
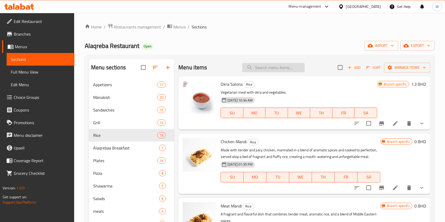
click at [274, 69] on input "search" at bounding box center [273, 67] width 62 height 9
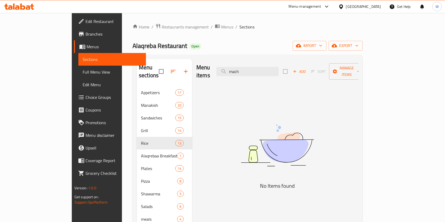
type input "mach"
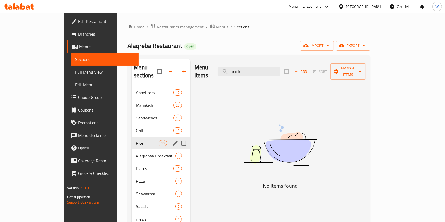
click at [132, 141] on div "Appetizers 17 Manakish 20 Sandwiches 15 Grill 14 Rice 13 Alaqrebaa Breakfast 1 …" at bounding box center [161, 200] width 59 height 228
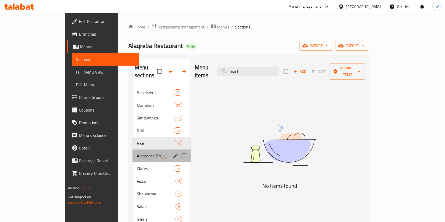
click at [132, 150] on div "Alaqrebaa Breakfast 1" at bounding box center [161, 156] width 58 height 13
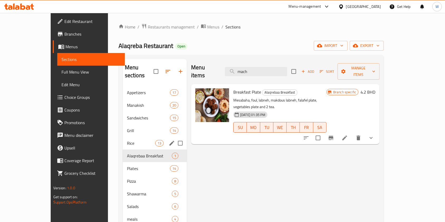
click at [127, 140] on span "Rice" at bounding box center [141, 143] width 28 height 6
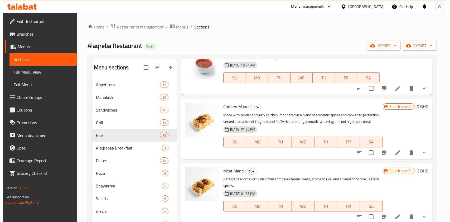
scroll to position [70, 0]
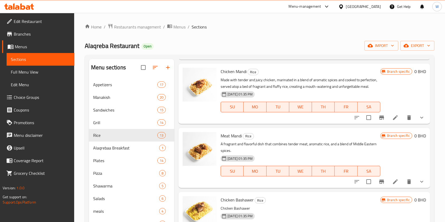
click at [395, 187] on li at bounding box center [395, 182] width 15 height 10
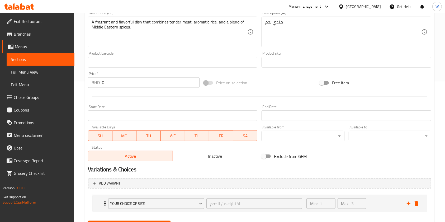
scroll to position [167, 0]
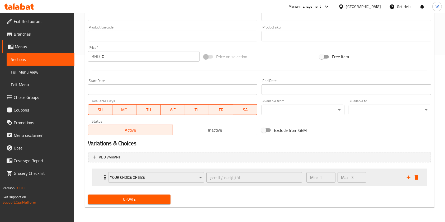
click at [103, 177] on icon "Expand" at bounding box center [105, 177] width 6 height 6
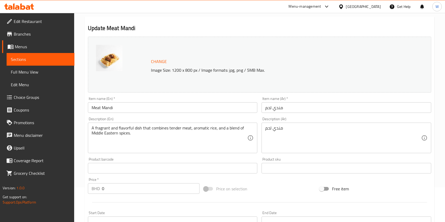
scroll to position [0, 0]
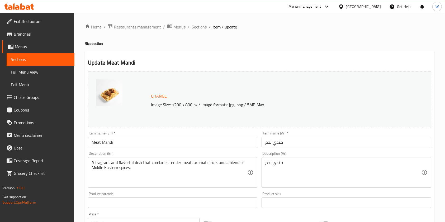
click at [189, 26] on ol "Home / Restaurants management / Menus / Sections / item / update" at bounding box center [260, 26] width 350 height 7
click at [193, 26] on span "Sections" at bounding box center [199, 27] width 15 height 6
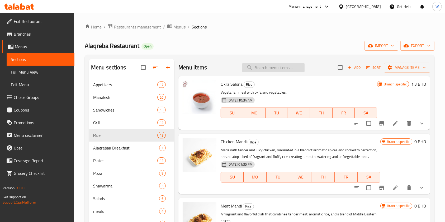
click at [287, 67] on input "search" at bounding box center [273, 67] width 62 height 9
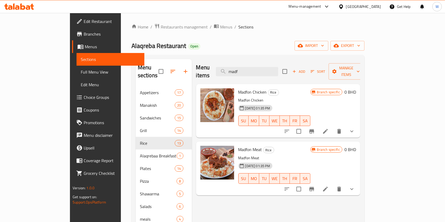
type input "madf"
click at [358, 183] on button "show more" at bounding box center [351, 189] width 13 height 13
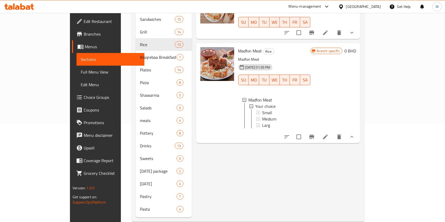
scroll to position [101, 0]
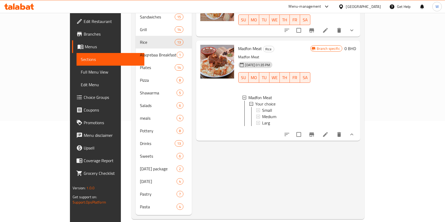
click at [329, 134] on icon at bounding box center [325, 134] width 6 height 6
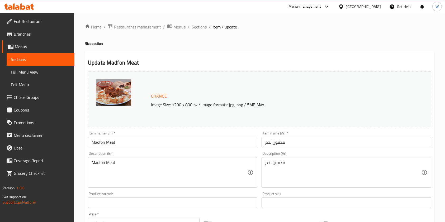
click at [198, 27] on span "Sections" at bounding box center [199, 27] width 15 height 6
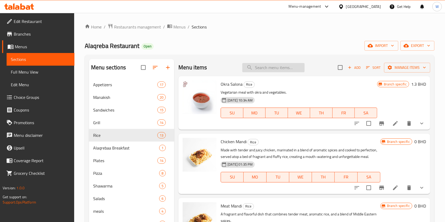
click at [278, 67] on input "search" at bounding box center [273, 67] width 62 height 9
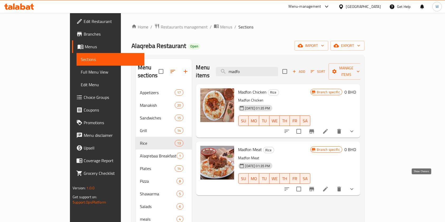
type input "madfo"
click at [355, 186] on icon "show more" at bounding box center [352, 189] width 6 height 6
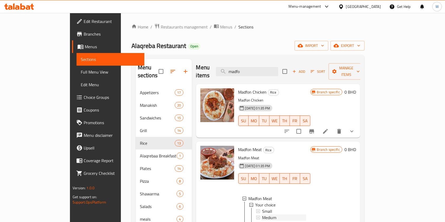
click at [262, 215] on span "Medium" at bounding box center [269, 218] width 14 height 6
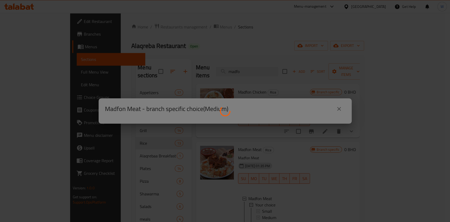
click at [258, 206] on div at bounding box center [225, 111] width 450 height 222
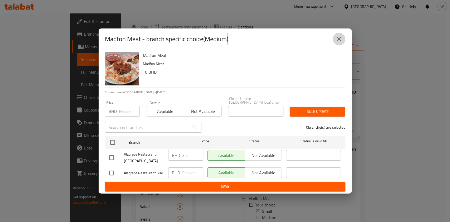
click at [339, 39] on icon "close" at bounding box center [339, 39] width 6 height 6
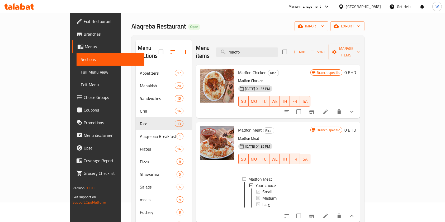
scroll to position [35, 0]
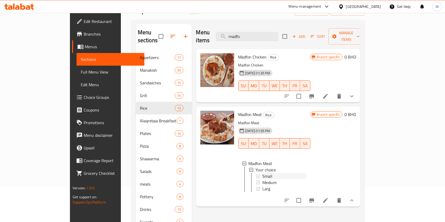
click at [262, 173] on span "Small" at bounding box center [267, 176] width 10 height 6
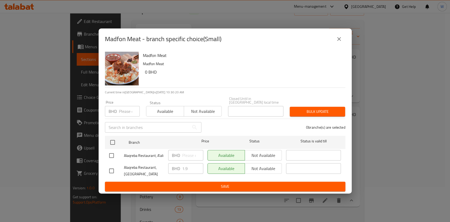
click at [127, 108] on input "number" at bounding box center [129, 111] width 21 height 11
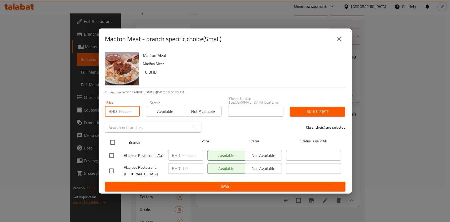
paste input "2.40"
type input "2.40"
click at [116, 137] on input "checkbox" at bounding box center [112, 142] width 11 height 11
checkbox input "true"
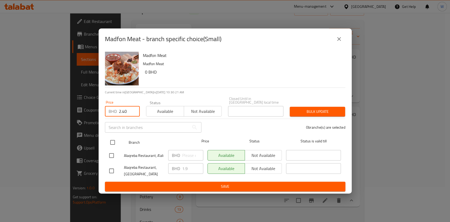
checkbox input "true"
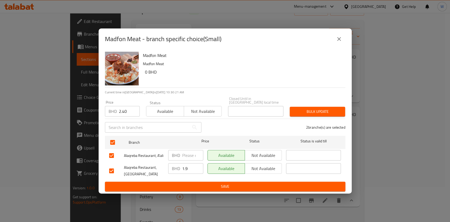
click at [303, 108] on span "Bulk update" at bounding box center [317, 111] width 47 height 7
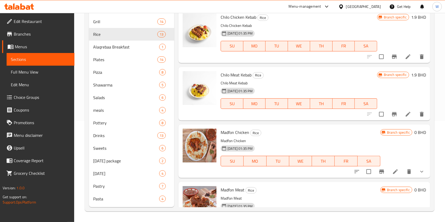
scroll to position [533, 0]
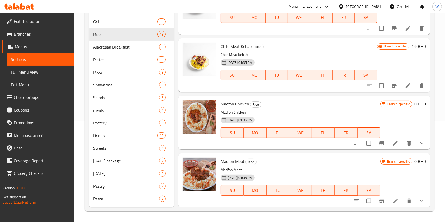
click at [419, 198] on icon "show more" at bounding box center [422, 201] width 6 height 6
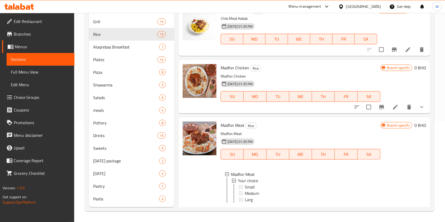
scroll to position [585, 0]
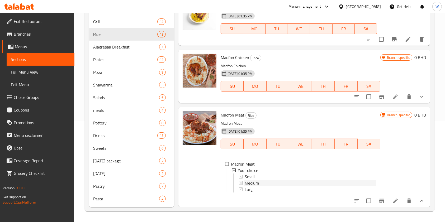
click at [260, 180] on div "Medium" at bounding box center [310, 183] width 131 height 6
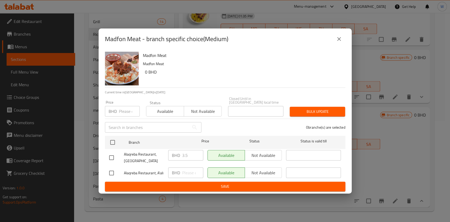
click at [125, 106] on input "number" at bounding box center [129, 111] width 21 height 11
paste input "4.20"
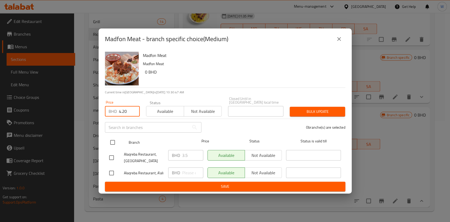
type input "4.20"
click at [113, 140] on input "checkbox" at bounding box center [112, 142] width 11 height 11
checkbox input "true"
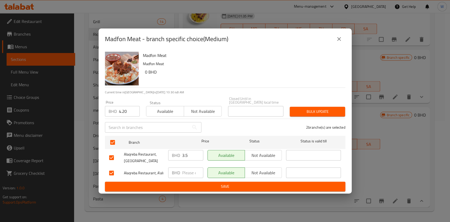
click at [340, 109] on span "Bulk update" at bounding box center [317, 111] width 47 height 7
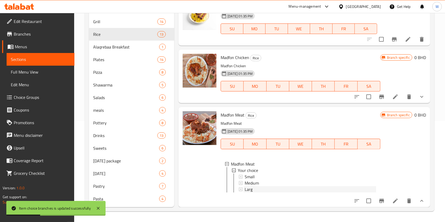
click at [255, 186] on div "Larg" at bounding box center [310, 189] width 131 height 6
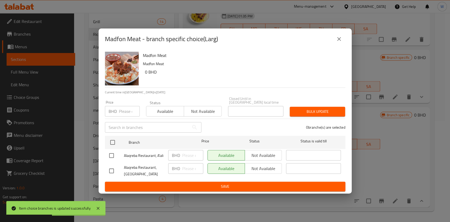
click at [122, 112] on input "number" at bounding box center [129, 111] width 21 height 11
paste input "7.70"
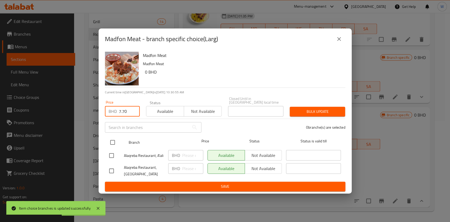
type input "7.70"
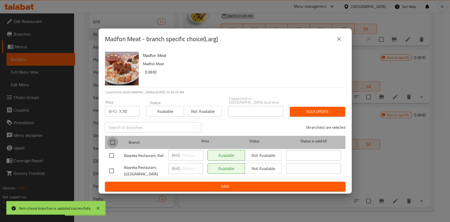
click at [115, 138] on input "checkbox" at bounding box center [112, 142] width 11 height 11
checkbox input "true"
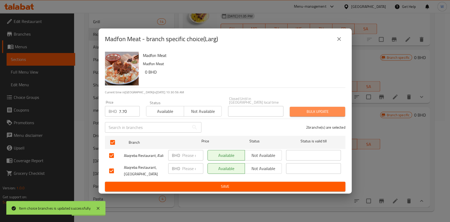
click at [322, 112] on span "Bulk update" at bounding box center [317, 111] width 47 height 7
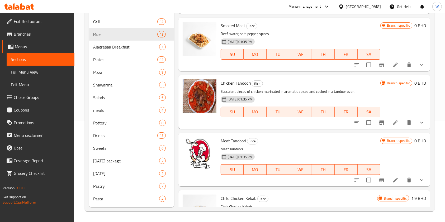
scroll to position [281, 0]
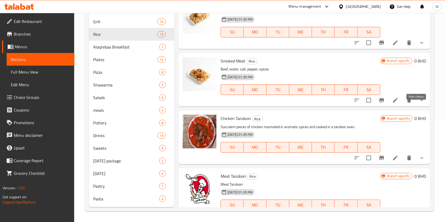
click at [419, 103] on icon "show more" at bounding box center [422, 100] width 6 height 6
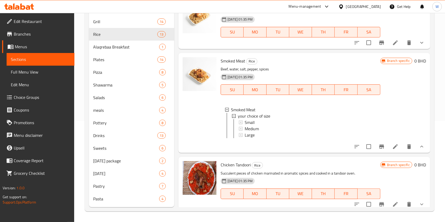
click at [393, 151] on li at bounding box center [395, 147] width 15 height 10
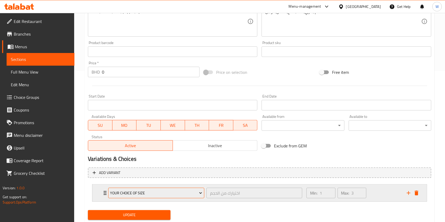
scroll to position [167, 0]
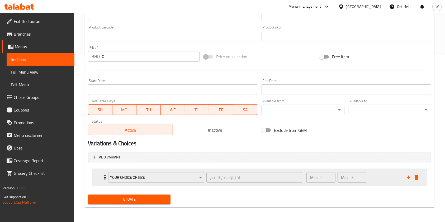
click at [99, 179] on div "your choice of size اختيارك من الحجم ​ Min: 1 ​ Max: 3 ​" at bounding box center [259, 177] width 334 height 17
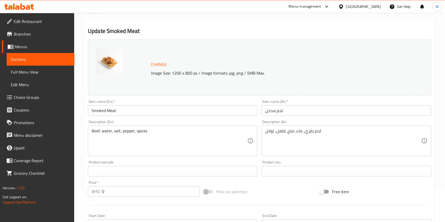
scroll to position [0, 0]
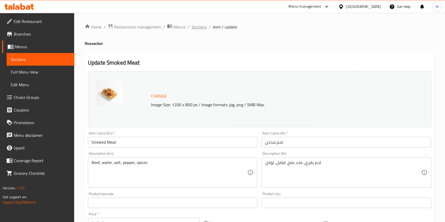
click at [198, 27] on span "Sections" at bounding box center [199, 27] width 15 height 6
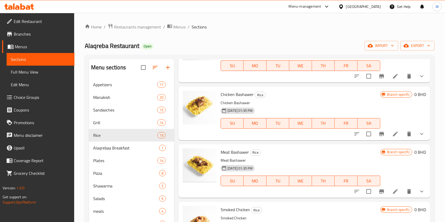
scroll to position [211, 0]
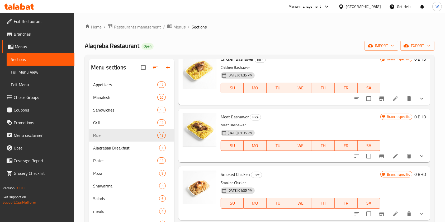
click at [422, 161] on button "show more" at bounding box center [421, 156] width 13 height 13
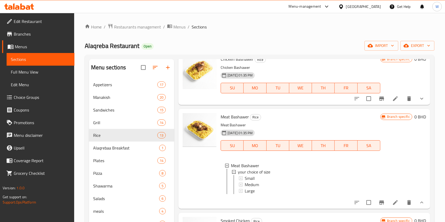
scroll to position [1, 0]
click at [393, 206] on icon at bounding box center [395, 203] width 6 height 6
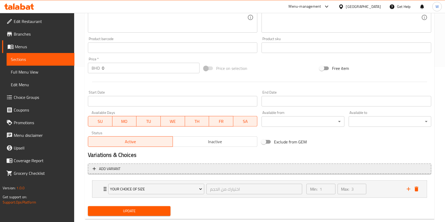
scroll to position [167, 0]
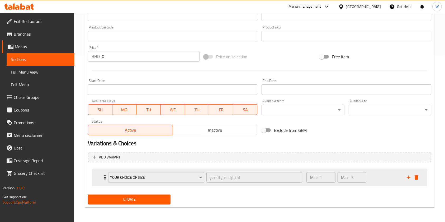
click at [106, 180] on div "your choice of size اختيارك من الحجم ​" at bounding box center [205, 177] width 200 height 17
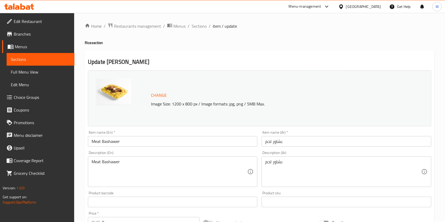
scroll to position [0, 0]
click at [182, 26] on span "Menus" at bounding box center [179, 27] width 12 height 6
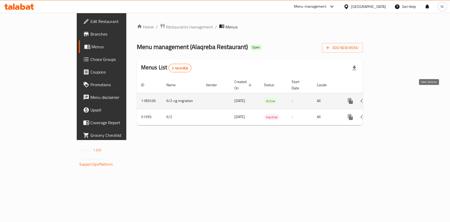
click at [392, 98] on icon "enhanced table" at bounding box center [389, 101] width 6 height 6
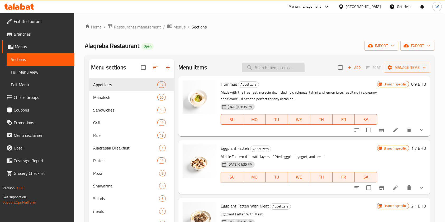
click at [275, 67] on input "search" at bounding box center [273, 67] width 62 height 9
paste input "LEBANES KEBAB"
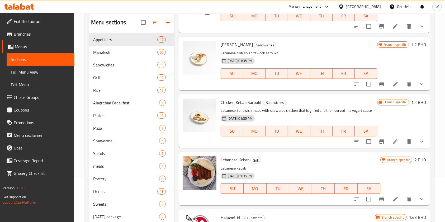
scroll to position [101, 0]
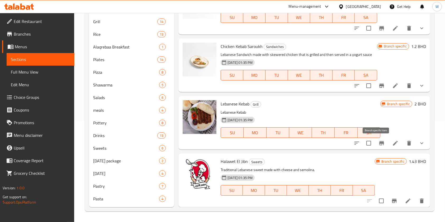
type input "LEBANES"
click at [379, 143] on icon "Branch-specific-item" at bounding box center [381, 143] width 5 height 4
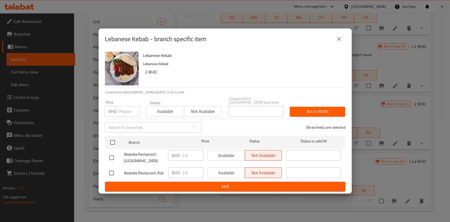
click at [123, 112] on input "number" at bounding box center [129, 111] width 21 height 11
paste input "2.90"
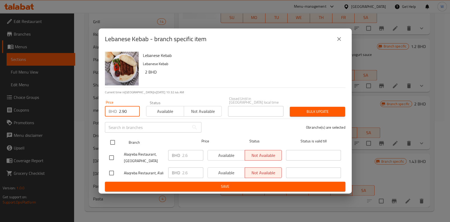
type input "2.90"
click at [115, 142] on input "checkbox" at bounding box center [112, 142] width 11 height 11
checkbox input "true"
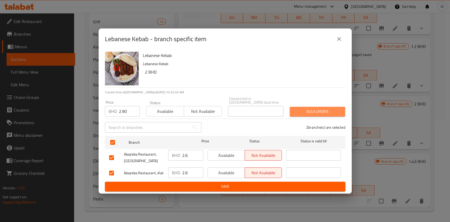
drag, startPoint x: 320, startPoint y: 112, endPoint x: 351, endPoint y: 106, distance: 31.4
click at [320, 112] on span "Bulk update" at bounding box center [317, 111] width 47 height 7
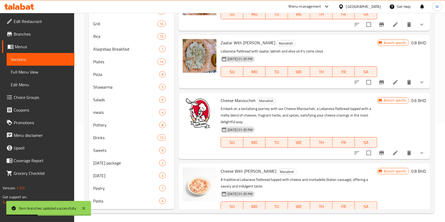
scroll to position [0, 0]
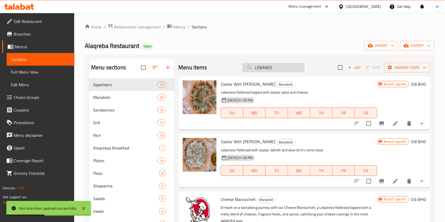
click at [262, 69] on input "LEBANES" at bounding box center [273, 67] width 62 height 9
paste input "CHICKEN TIKKA TANDORI"
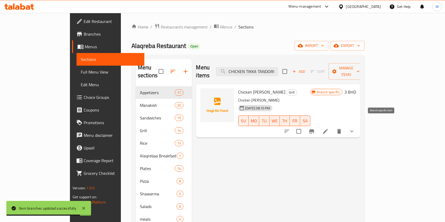
type input "CHICKEN TIKKA TANDORI"
click at [315, 128] on icon "Branch-specific-item" at bounding box center [311, 131] width 6 height 6
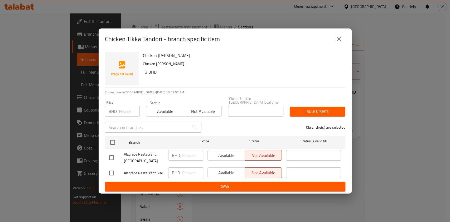
click at [126, 111] on input "number" at bounding box center [129, 111] width 21 height 11
paste input "3.30"
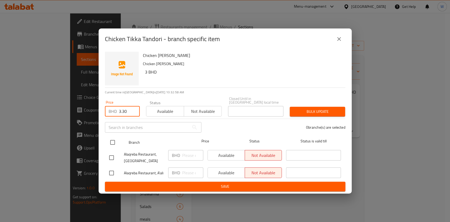
type input "3.30"
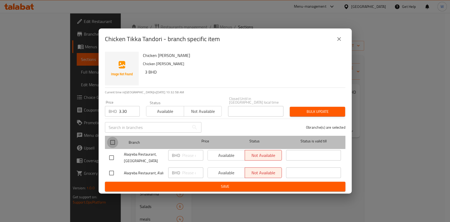
click at [112, 140] on input "checkbox" at bounding box center [112, 142] width 11 height 11
checkbox input "true"
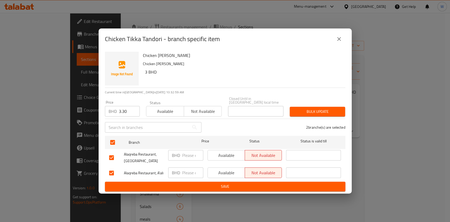
click at [311, 113] on span "Bulk update" at bounding box center [317, 111] width 47 height 7
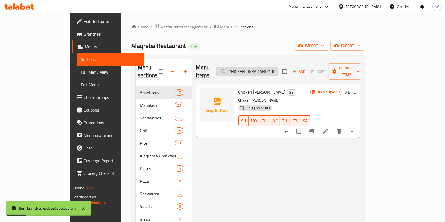
click at [267, 68] on input "CHICKEN TIKKA TANDORI" at bounding box center [247, 71] width 62 height 9
paste input "KHASKHAS BEBAB"
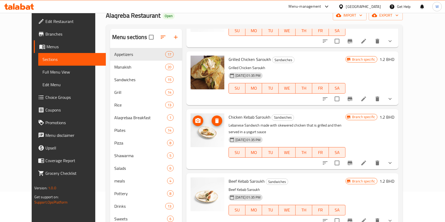
scroll to position [101, 0]
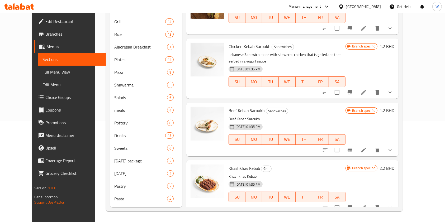
type input "KH"
click at [356, 201] on button "Branch-specific-item" at bounding box center [350, 207] width 13 height 13
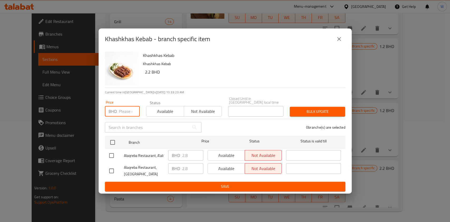
click at [128, 110] on input "number" at bounding box center [129, 111] width 21 height 11
paste input "3.30"
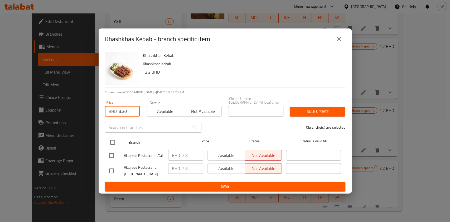
type input "3.30"
drag, startPoint x: 112, startPoint y: 136, endPoint x: 149, endPoint y: 137, distance: 36.7
click at [112, 137] on input "checkbox" at bounding box center [112, 142] width 11 height 11
checkbox input "true"
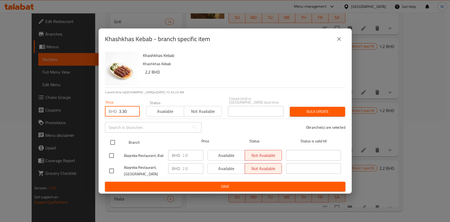
checkbox input "true"
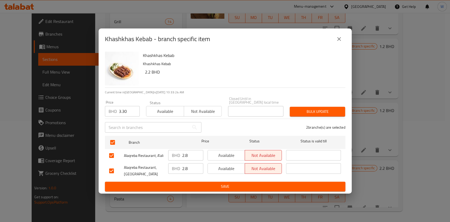
click at [324, 109] on span "Bulk update" at bounding box center [317, 111] width 47 height 7
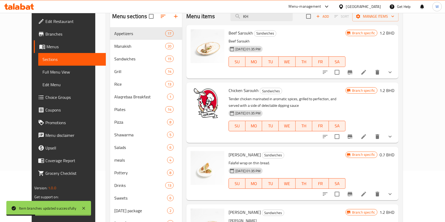
scroll to position [0, 0]
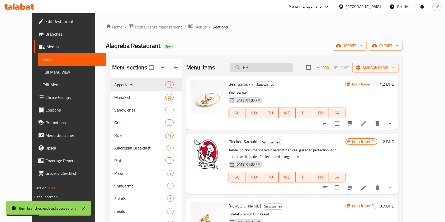
click at [253, 69] on input "KH" at bounding box center [261, 67] width 62 height 9
paste input "SHISH TAWOOK"
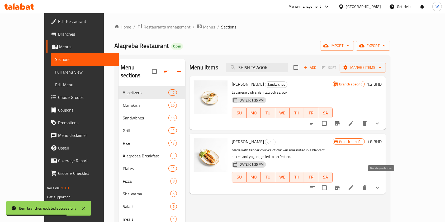
type input "SHISH TAWOOK"
click at [340, 185] on icon "Branch-specific-item" at bounding box center [337, 188] width 6 height 6
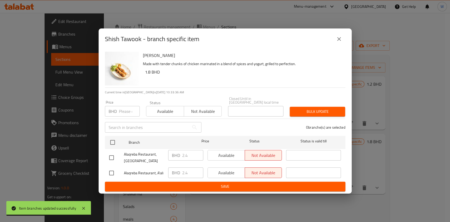
click at [127, 112] on input "number" at bounding box center [129, 111] width 21 height 11
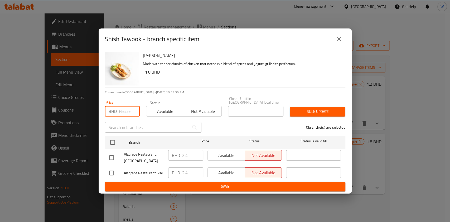
paste input "2.80"
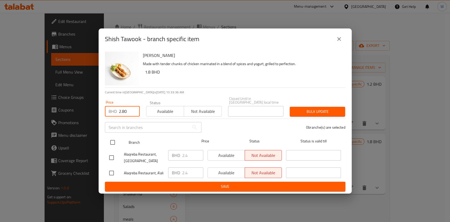
type input "2.80"
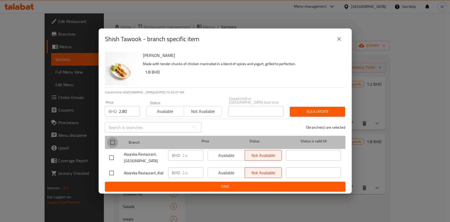
click at [116, 140] on input "checkbox" at bounding box center [112, 142] width 11 height 11
checkbox input "true"
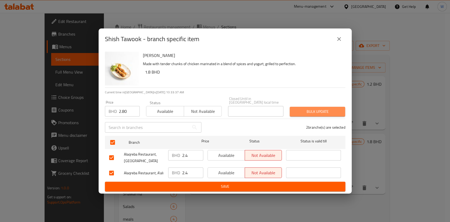
click at [310, 108] on span "Bulk update" at bounding box center [317, 111] width 47 height 7
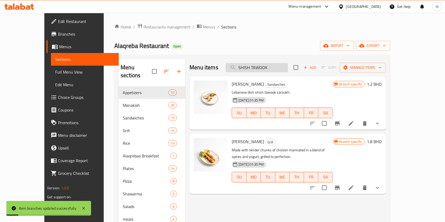
click at [281, 69] on input "SHISH TAWOOK" at bounding box center [257, 67] width 62 height 9
paste input "KHICKEN KEBAB"
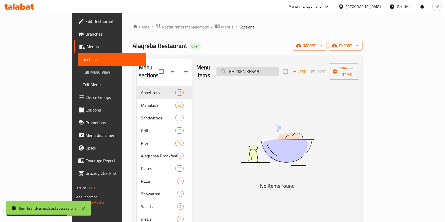
click at [257, 68] on input "KHICKEN KEBAB" at bounding box center [247, 71] width 62 height 9
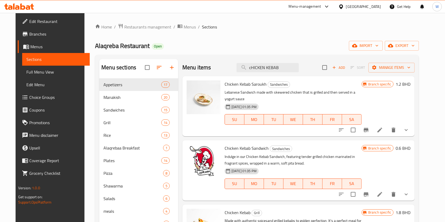
scroll to position [65, 0]
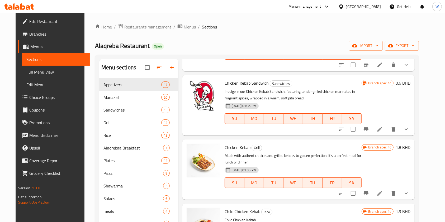
type input "cHICKEN KEBAB"
click at [369, 190] on icon "Branch-specific-item" at bounding box center [366, 193] width 6 height 6
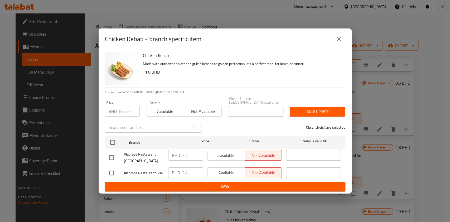
click at [121, 112] on input "number" at bounding box center [129, 111] width 21 height 11
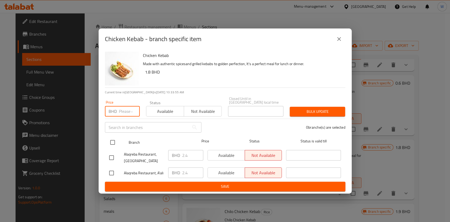
paste input "2.80"
type input "2.80"
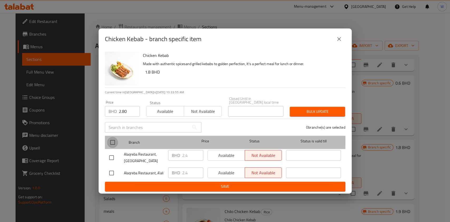
click at [115, 139] on input "checkbox" at bounding box center [112, 142] width 11 height 11
checkbox input "true"
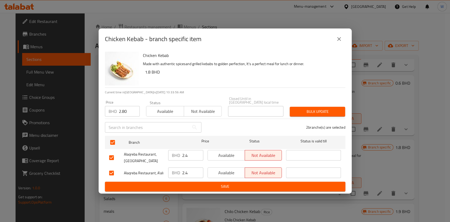
click at [311, 108] on span "Bulk update" at bounding box center [317, 111] width 47 height 7
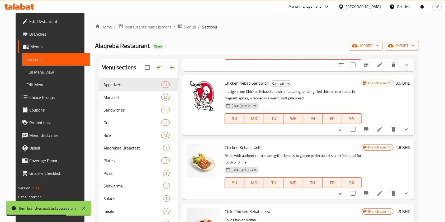
scroll to position [0, 0]
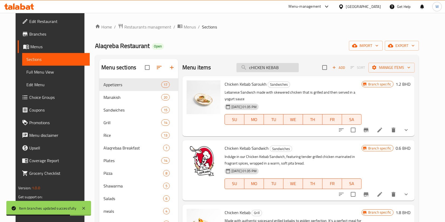
click at [270, 69] on input "cHICKEN KEBAB" at bounding box center [267, 67] width 62 height 9
paste input "MEAT TIKKA"
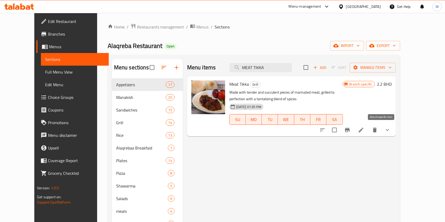
type input "MEAT TIKKA"
click at [350, 127] on icon "Branch-specific-item" at bounding box center [347, 130] width 6 height 6
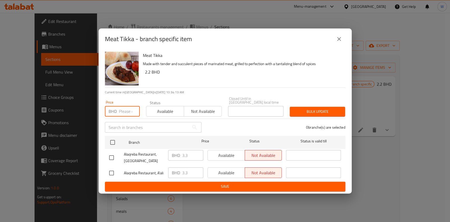
click at [127, 111] on input "number" at bounding box center [129, 111] width 21 height 11
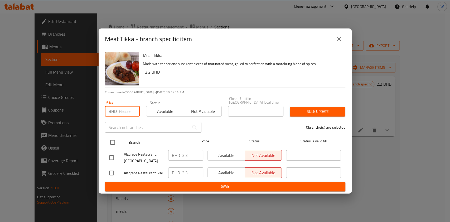
paste input "3.50"
type input "3.50"
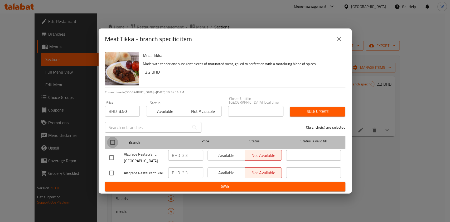
click at [115, 139] on input "checkbox" at bounding box center [112, 142] width 11 height 11
checkbox input "true"
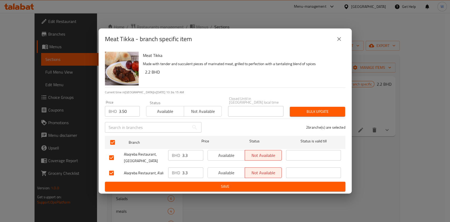
drag, startPoint x: 302, startPoint y: 111, endPoint x: 310, endPoint y: 110, distance: 8.0
click at [302, 111] on span "Bulk update" at bounding box center [317, 111] width 47 height 7
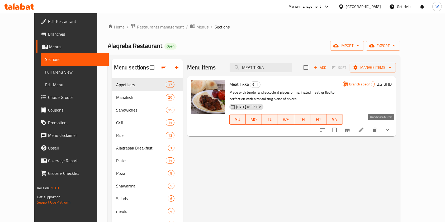
click at [350, 132] on icon "Branch-specific-item" at bounding box center [347, 130] width 5 height 4
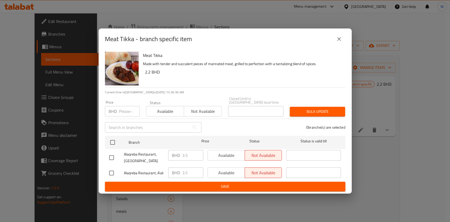
click at [338, 39] on icon "close" at bounding box center [340, 39] width 4 height 4
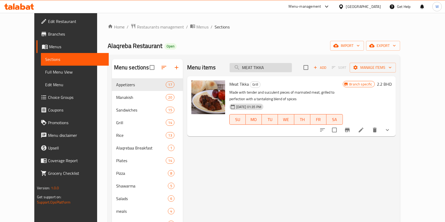
click at [292, 65] on input "MEAT TIKKA" at bounding box center [261, 67] width 62 height 9
click at [292, 67] on input "MEAT TIKKA" at bounding box center [261, 67] width 62 height 9
click at [276, 70] on input "MEAT TIKKA" at bounding box center [261, 67] width 62 height 9
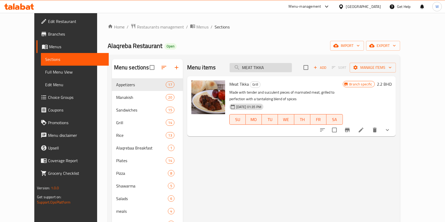
click at [276, 70] on input "MEAT TIKKA" at bounding box center [261, 67] width 62 height 9
paste input "IX GRILL SMALL"
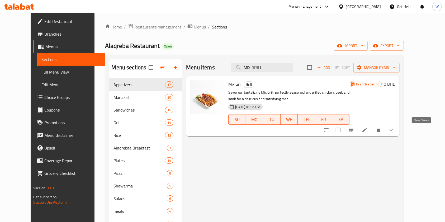
click at [394, 129] on icon "show more" at bounding box center [391, 130] width 6 height 6
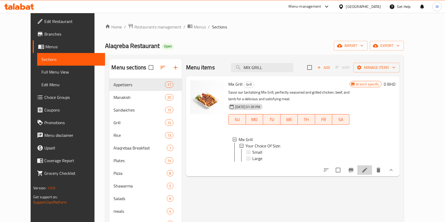
click at [372, 175] on li at bounding box center [364, 170] width 15 height 10
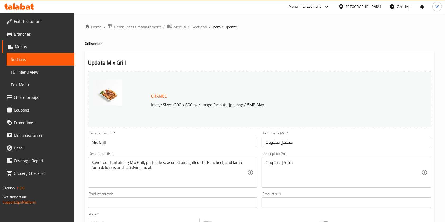
click at [205, 25] on span "Sections" at bounding box center [199, 27] width 15 height 6
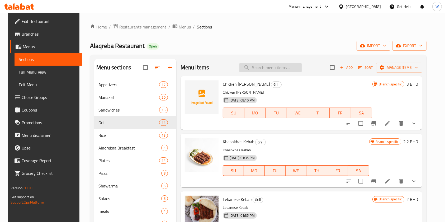
click at [260, 71] on input "search" at bounding box center [270, 67] width 62 height 9
paste input "MIX GRILL SMALL"
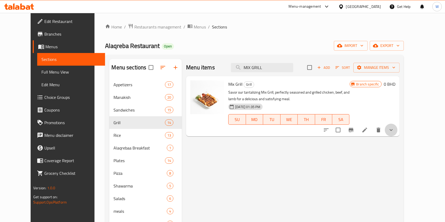
click at [397, 125] on button "show more" at bounding box center [391, 130] width 13 height 13
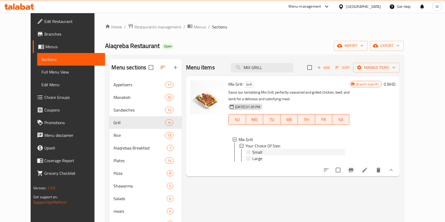
click at [297, 151] on div "Small" at bounding box center [298, 152] width 93 height 6
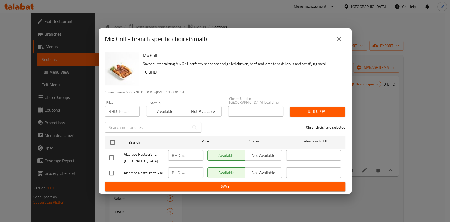
click at [130, 113] on input "number" at bounding box center [129, 111] width 21 height 11
paste input "4.50"
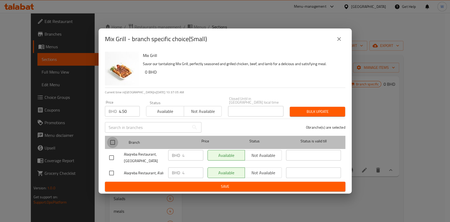
click at [113, 141] on input "checkbox" at bounding box center [112, 142] width 11 height 11
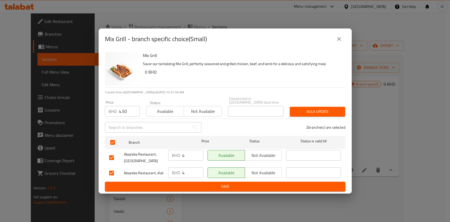
click at [324, 116] on div "Bulk update" at bounding box center [318, 112] width 62 height 16
click at [326, 114] on button "Bulk update" at bounding box center [317, 112] width 55 height 10
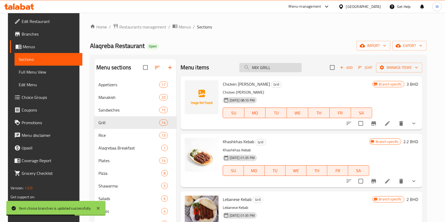
click at [282, 71] on input "MIX GRILL" at bounding box center [270, 67] width 62 height 9
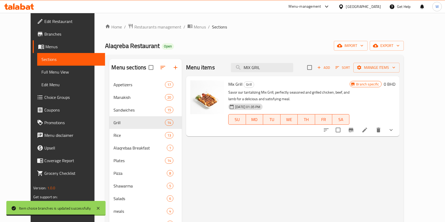
click at [394, 128] on icon "show more" at bounding box center [391, 130] width 6 height 6
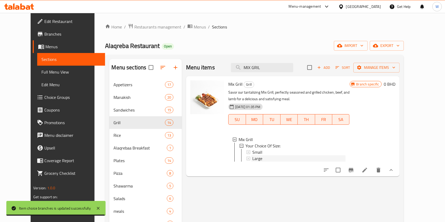
click at [258, 159] on div "Large" at bounding box center [298, 158] width 93 height 6
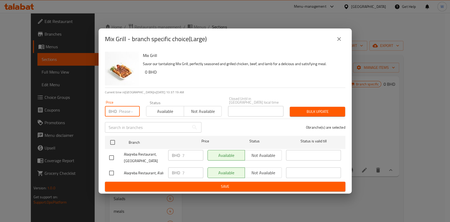
click at [129, 113] on input "number" at bounding box center [129, 111] width 21 height 11
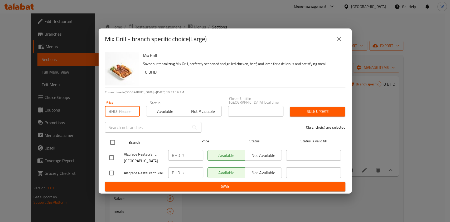
paste input "7.70"
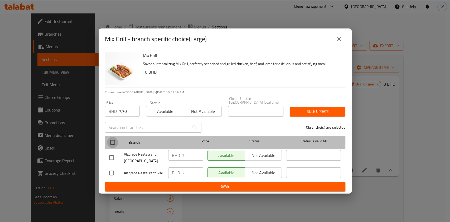
drag, startPoint x: 115, startPoint y: 138, endPoint x: 222, endPoint y: 117, distance: 109.3
click at [115, 137] on input "checkbox" at bounding box center [112, 142] width 11 height 11
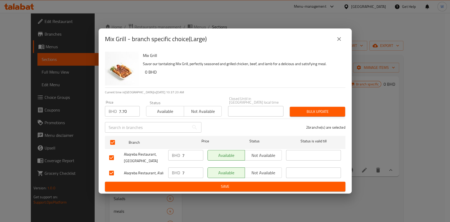
click at [303, 108] on span "Bulk update" at bounding box center [317, 111] width 47 height 7
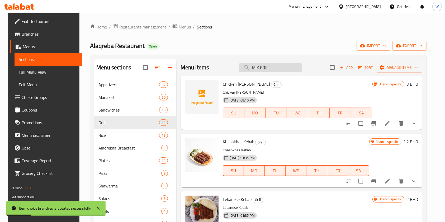
click at [267, 71] on input "MIX GRIL" at bounding box center [270, 67] width 62 height 9
paste input "ALAQREBA MIX"
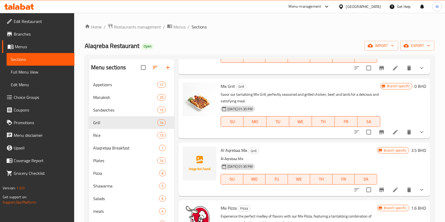
scroll to position [152, 0]
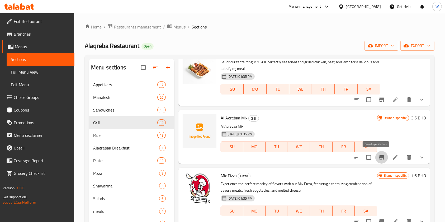
click at [378, 159] on icon "Branch-specific-item" at bounding box center [381, 157] width 6 height 6
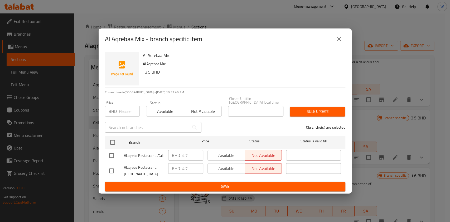
click at [130, 108] on input "number" at bounding box center [129, 111] width 21 height 11
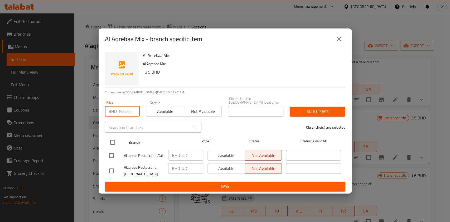
paste input "5.50"
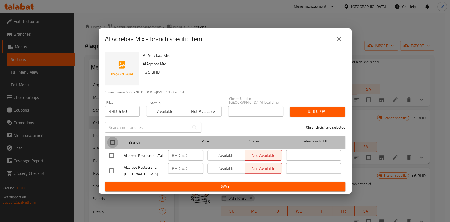
click at [108, 143] on input "checkbox" at bounding box center [112, 142] width 11 height 11
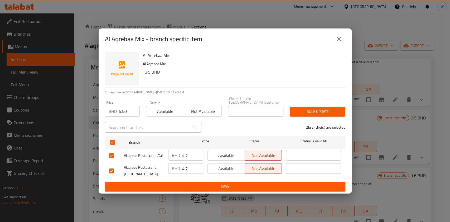
click at [300, 111] on span "Bulk update" at bounding box center [317, 111] width 47 height 7
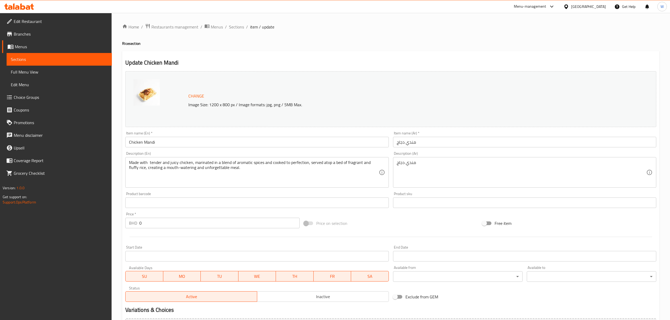
click at [43, 97] on span "Choice Groups" at bounding box center [61, 97] width 94 height 6
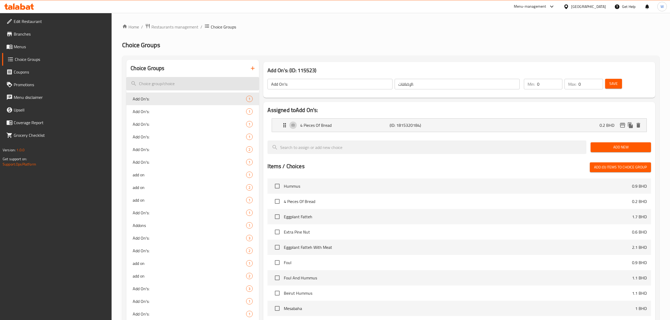
click at [184, 89] on input "search" at bounding box center [192, 83] width 133 height 13
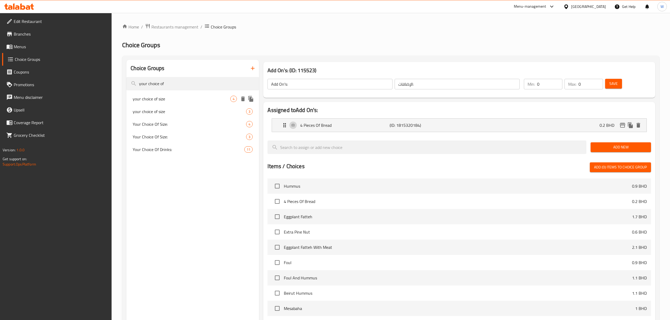
type input "your choice of"
click at [191, 103] on div "your choice of size 4" at bounding box center [192, 99] width 133 height 13
type input "your choice of size"
type input "اختيارك من الحجم"
type input "1"
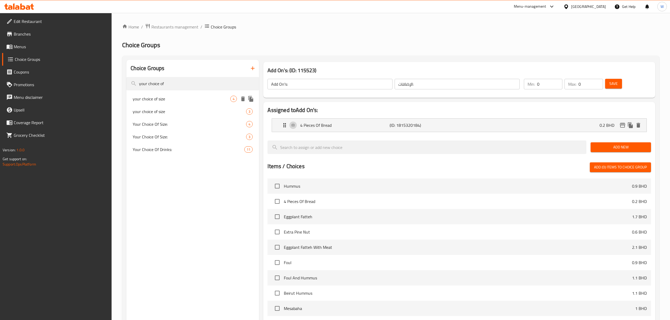
type input "3"
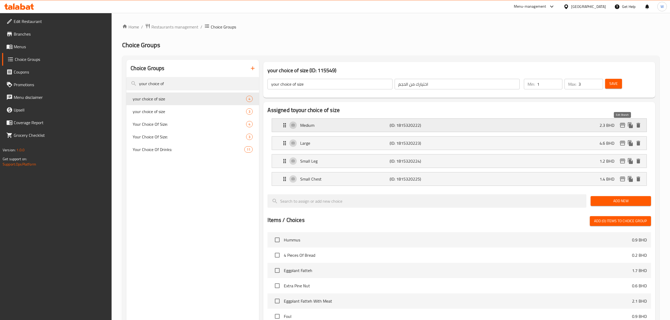
click at [623, 125] on icon "edit" at bounding box center [622, 125] width 5 height 5
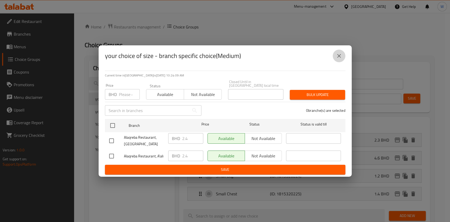
click at [341, 57] on icon "close" at bounding box center [339, 56] width 6 height 6
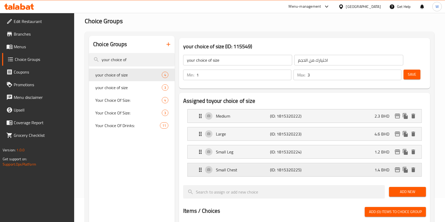
scroll to position [35, 0]
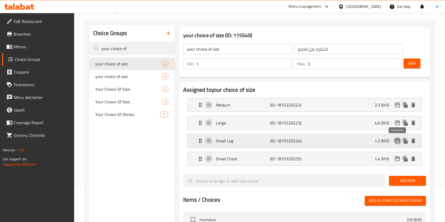
click at [398, 142] on icon "edit" at bounding box center [397, 141] width 6 height 6
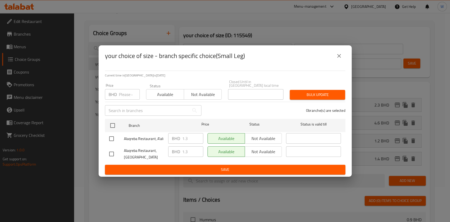
click at [124, 91] on input "number" at bounding box center [129, 94] width 21 height 11
paste input "1.50"
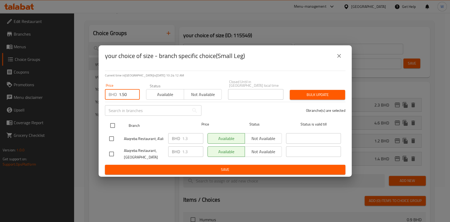
type input "1.50"
click at [111, 125] on input "checkbox" at bounding box center [112, 125] width 11 height 11
checkbox input "true"
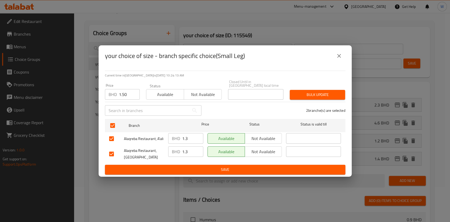
click at [303, 92] on span "Bulk update" at bounding box center [317, 95] width 47 height 7
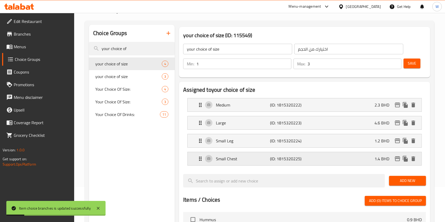
click at [397, 159] on icon "edit" at bounding box center [397, 159] width 6 height 6
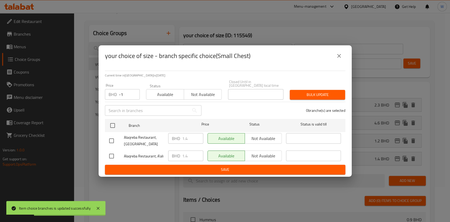
click at [135, 95] on input "-1" at bounding box center [129, 94] width 21 height 11
drag, startPoint x: 125, startPoint y: 93, endPoint x: 106, endPoint y: 101, distance: 20.6
click at [106, 95] on div "BHD -1 Price" at bounding box center [122, 94] width 35 height 11
paste input "1.50"
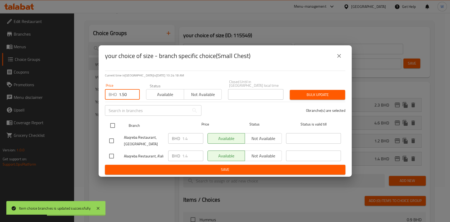
type input "1.50"
click at [113, 121] on input "checkbox" at bounding box center [112, 125] width 11 height 11
checkbox input "true"
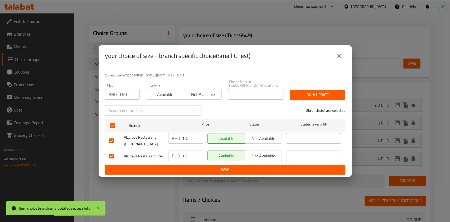
click at [317, 93] on span "Bulk update" at bounding box center [317, 95] width 47 height 7
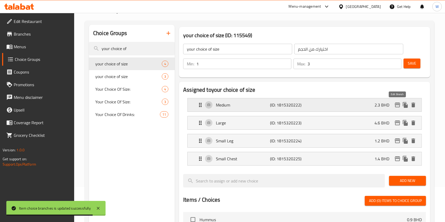
click at [399, 103] on icon "edit" at bounding box center [397, 105] width 5 height 5
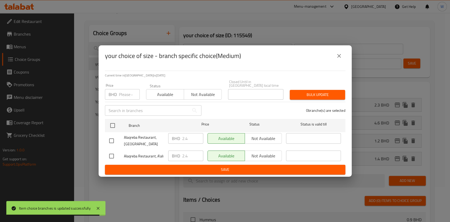
click at [127, 92] on input "number" at bounding box center [129, 94] width 21 height 11
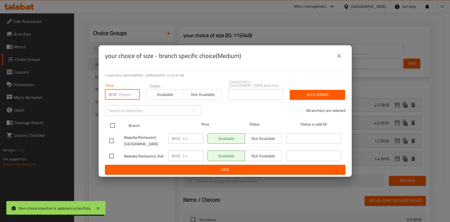
paste input "2.80"
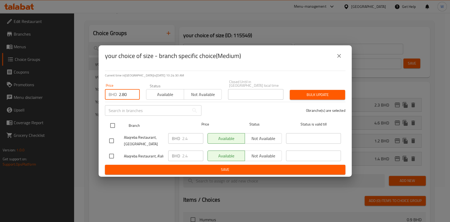
type input "2.80"
click at [113, 124] on input "checkbox" at bounding box center [112, 125] width 11 height 11
checkbox input "true"
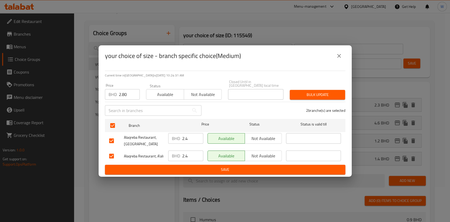
click at [318, 92] on span "Bulk update" at bounding box center [317, 95] width 47 height 7
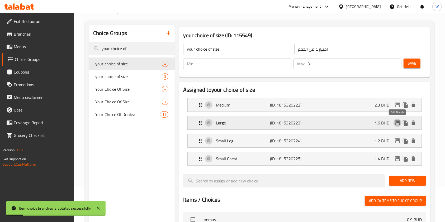
click at [395, 121] on icon "edit" at bounding box center [397, 123] width 5 height 5
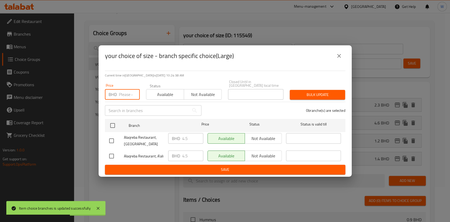
click at [120, 92] on input "number" at bounding box center [129, 94] width 21 height 11
paste input "4.80"
type input "4.80"
click at [116, 117] on ul "Branch Price Status Status is valid till Alaqreba Restaurant, Jidhafs BHD 4.5 ​…" at bounding box center [225, 141] width 241 height 48
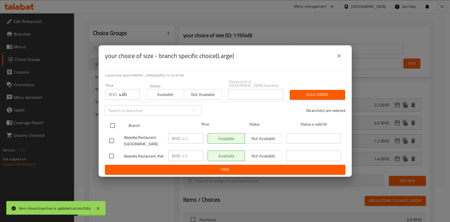
click at [112, 124] on input "checkbox" at bounding box center [112, 125] width 11 height 11
checkbox input "true"
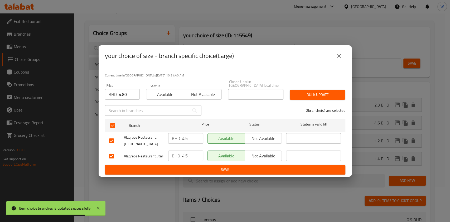
click at [331, 94] on span "Bulk update" at bounding box center [317, 95] width 47 height 7
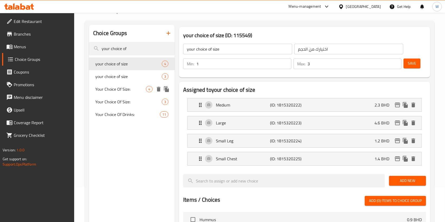
click at [123, 88] on span "Your Choice Of Size:" at bounding box center [120, 89] width 51 height 6
type input "Your Choice Of Size:"
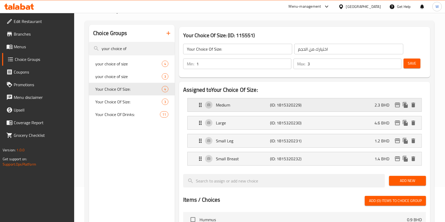
click at [397, 106] on icon "edit" at bounding box center [397, 105] width 6 height 6
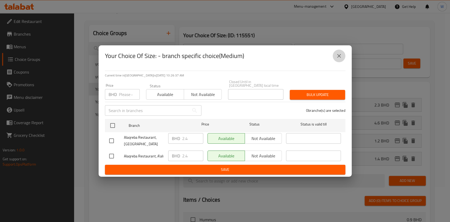
click at [338, 57] on icon "close" at bounding box center [339, 56] width 6 height 6
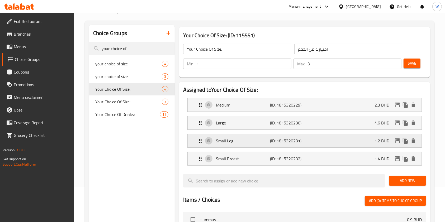
click at [400, 146] on div "Small Leg (ID: 1815320231) 1.2 BHD" at bounding box center [306, 140] width 218 height 13
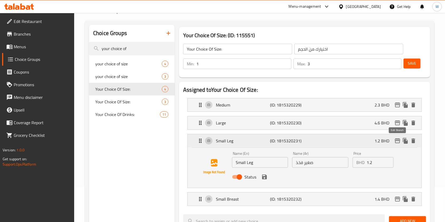
click at [398, 141] on icon "edit" at bounding box center [397, 141] width 5 height 5
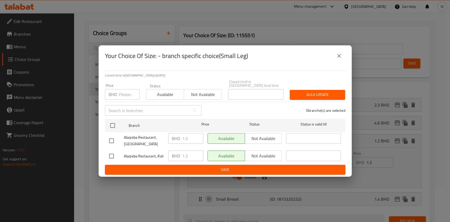
click at [117, 89] on div "BHD Price" at bounding box center [122, 94] width 35 height 11
paste input "1.50"
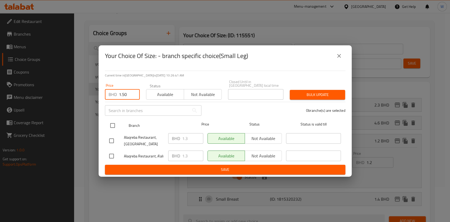
type input "1.50"
click at [112, 125] on input "checkbox" at bounding box center [112, 125] width 11 height 11
checkbox input "true"
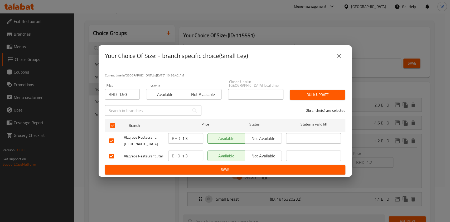
click at [311, 93] on span "Bulk update" at bounding box center [317, 95] width 47 height 7
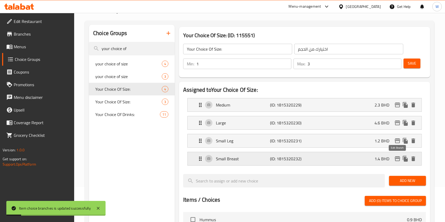
click at [395, 160] on icon "edit" at bounding box center [397, 158] width 5 height 5
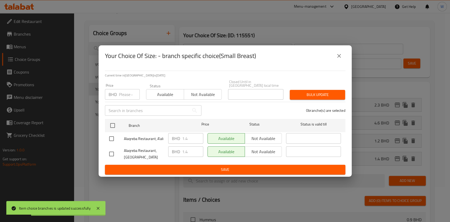
click at [118, 96] on div "BHD Price" at bounding box center [122, 94] width 35 height 11
paste input "1.50"
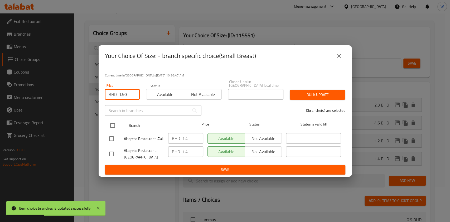
type input "1.50"
click at [113, 120] on input "checkbox" at bounding box center [112, 125] width 11 height 11
checkbox input "true"
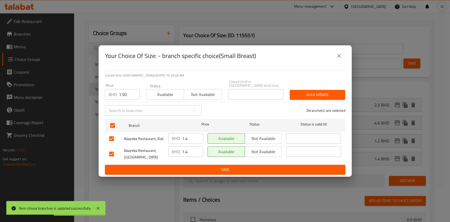
click at [314, 93] on span "Bulk update" at bounding box center [317, 95] width 47 height 7
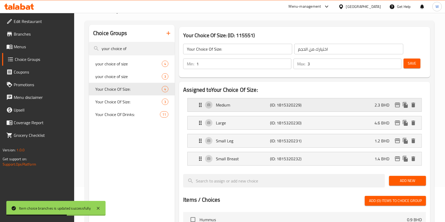
click at [396, 105] on icon "edit" at bounding box center [397, 105] width 5 height 5
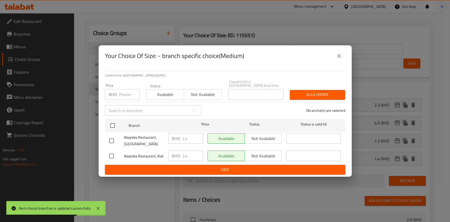
click at [121, 90] on input "number" at bounding box center [129, 94] width 21 height 11
paste input "2.80"
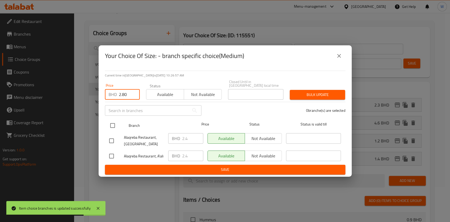
type input "2.80"
click at [113, 121] on input "checkbox" at bounding box center [112, 125] width 11 height 11
checkbox input "true"
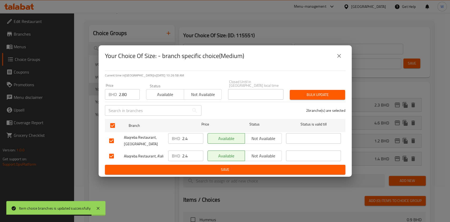
click at [291, 90] on button "Bulk update" at bounding box center [317, 95] width 55 height 10
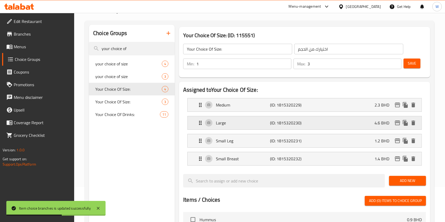
click at [399, 124] on icon "edit" at bounding box center [397, 123] width 6 height 6
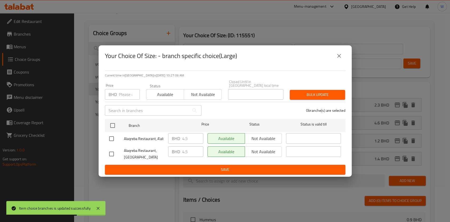
click at [127, 93] on input "number" at bounding box center [129, 94] width 21 height 11
paste input "4.80"
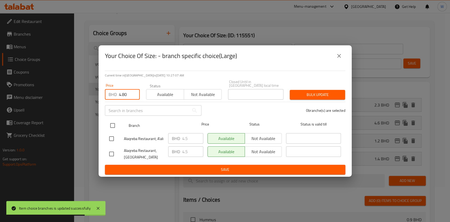
type input "4.80"
click at [113, 125] on input "checkbox" at bounding box center [112, 125] width 11 height 11
checkbox input "true"
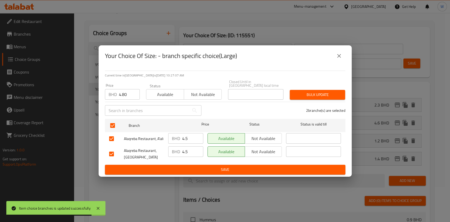
click at [312, 95] on span "Bulk update" at bounding box center [317, 95] width 47 height 7
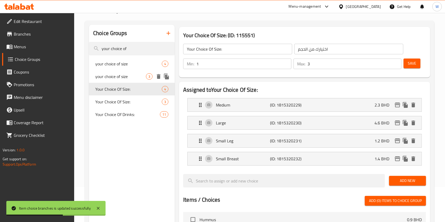
click at [125, 71] on div "your choice of size 3" at bounding box center [132, 76] width 86 height 13
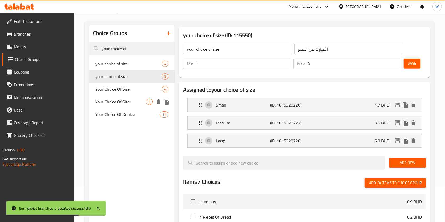
click at [107, 101] on span "Your Choice Of Size:" at bounding box center [120, 102] width 51 height 6
type input "Your Choice Of Size:"
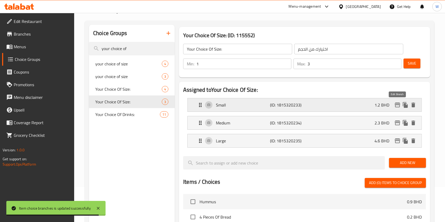
click at [396, 106] on icon "edit" at bounding box center [397, 105] width 6 height 6
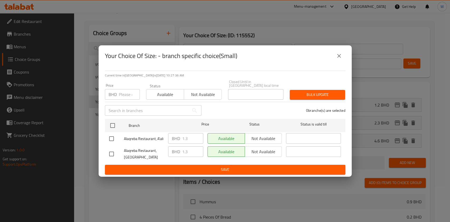
click at [116, 95] on p "BHD" at bounding box center [113, 94] width 8 height 6
click at [123, 94] on input "number" at bounding box center [129, 94] width 21 height 11
paste input "1.50"
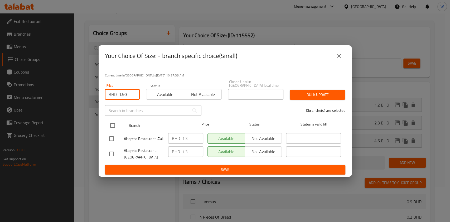
type input "1.50"
click at [116, 122] on input "checkbox" at bounding box center [112, 125] width 11 height 11
checkbox input "true"
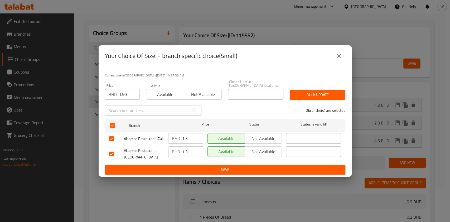
click at [304, 94] on span "Bulk update" at bounding box center [317, 95] width 47 height 7
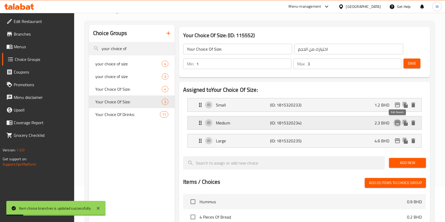
click at [398, 121] on icon "edit" at bounding box center [397, 123] width 6 height 6
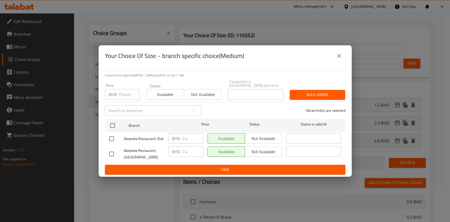
click at [121, 92] on input "number" at bounding box center [129, 94] width 21 height 11
paste input "2.80"
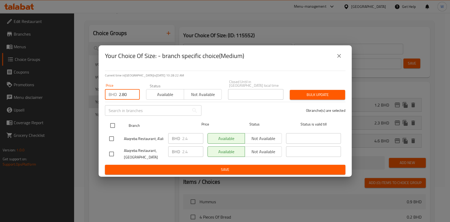
type input "2.80"
click at [111, 120] on input "checkbox" at bounding box center [112, 125] width 11 height 11
checkbox input "true"
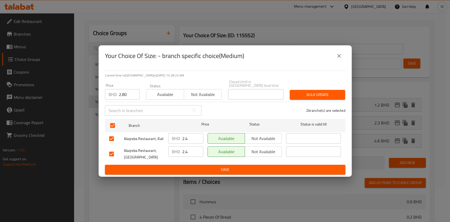
click at [310, 93] on span "Bulk update" at bounding box center [317, 95] width 47 height 7
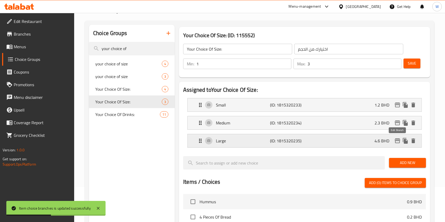
click at [400, 139] on icon "edit" at bounding box center [397, 141] width 5 height 5
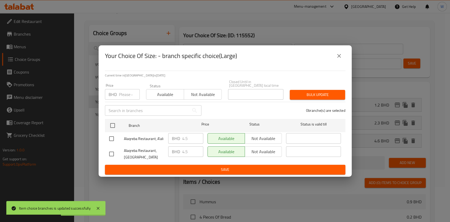
click at [122, 93] on input "number" at bounding box center [129, 94] width 21 height 11
paste input "4.80"
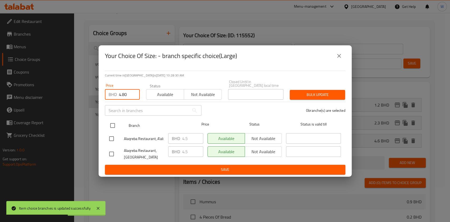
type input "4.80"
click at [112, 121] on input "checkbox" at bounding box center [112, 125] width 11 height 11
checkbox input "true"
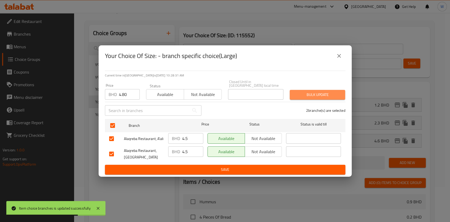
click at [302, 96] on span "Bulk update" at bounding box center [317, 95] width 47 height 7
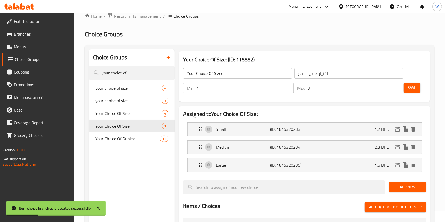
scroll to position [0, 0]
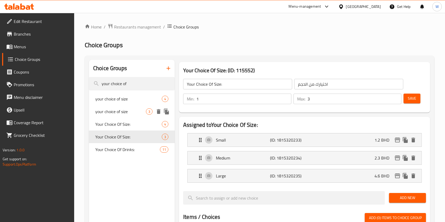
click at [125, 112] on span "your choice of size" at bounding box center [120, 111] width 51 height 6
type input "your choice of size"
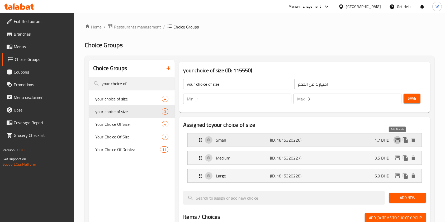
click at [398, 143] on icon "edit" at bounding box center [397, 140] width 6 height 6
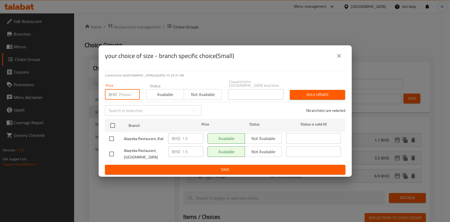
click at [127, 92] on input "number" at bounding box center [129, 94] width 21 height 11
paste input "2.40"
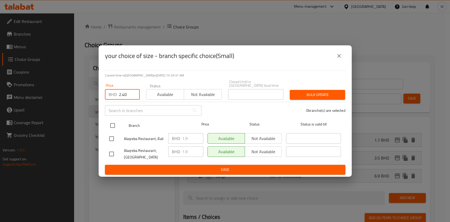
type input "2.40"
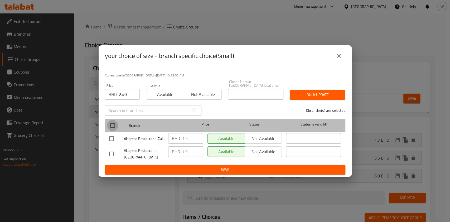
click at [115, 121] on input "checkbox" at bounding box center [112, 125] width 11 height 11
checkbox input "true"
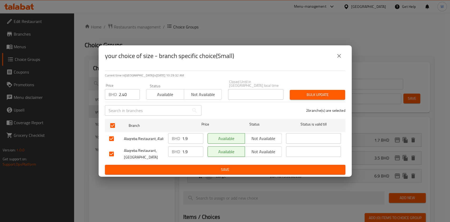
click at [319, 95] on span "Bulk update" at bounding box center [317, 95] width 47 height 7
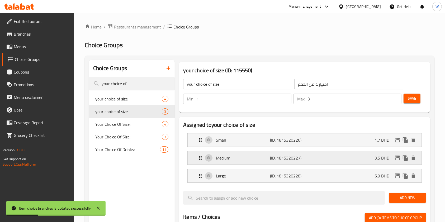
click at [400, 164] on div "Medium (ID: 1815320227) 3.5 BHD" at bounding box center [306, 157] width 218 height 13
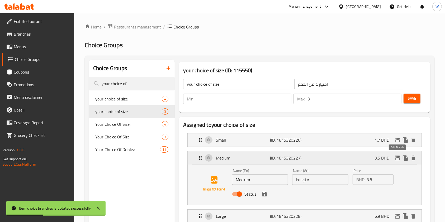
click at [399, 158] on icon "edit" at bounding box center [397, 158] width 6 height 6
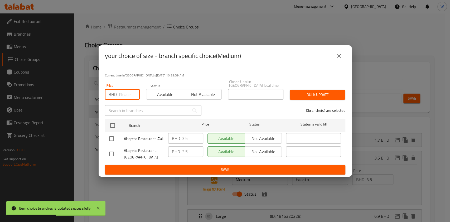
click at [122, 91] on input "number" at bounding box center [129, 94] width 21 height 11
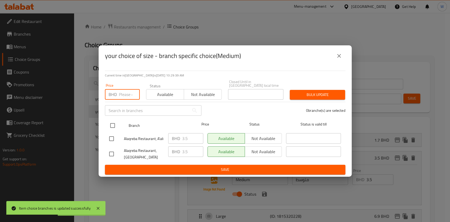
paste input "4.20"
type input "4.20"
click at [113, 128] on input "checkbox" at bounding box center [112, 125] width 11 height 11
checkbox input "true"
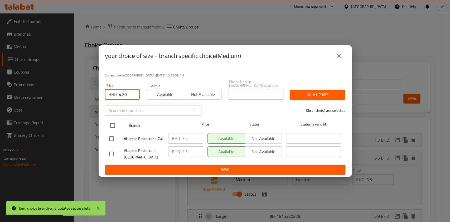
checkbox input "true"
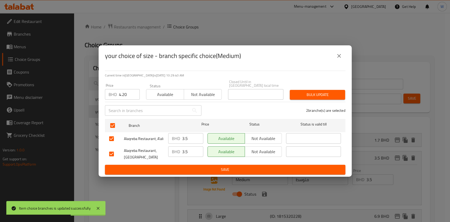
click at [308, 92] on span "Bulk update" at bounding box center [317, 95] width 47 height 7
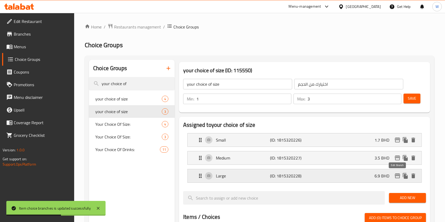
click at [397, 176] on icon "edit" at bounding box center [397, 176] width 6 height 6
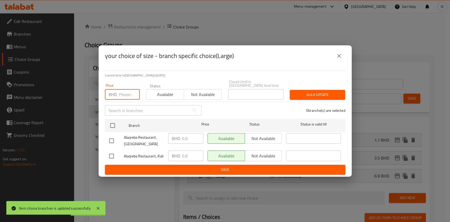
click at [127, 92] on input "number" at bounding box center [129, 94] width 21 height 11
paste input "7.70"
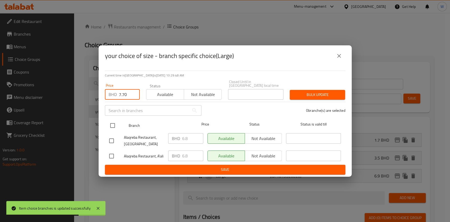
type input "7.70"
click at [116, 125] on input "checkbox" at bounding box center [112, 125] width 11 height 11
checkbox input "true"
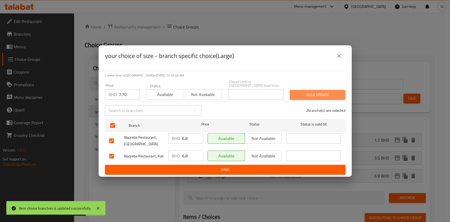
click at [306, 92] on span "Bulk update" at bounding box center [317, 95] width 47 height 7
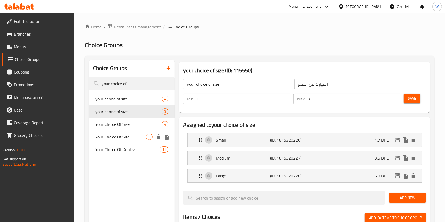
click at [135, 137] on span "Your Choice Of Size:" at bounding box center [120, 137] width 51 height 6
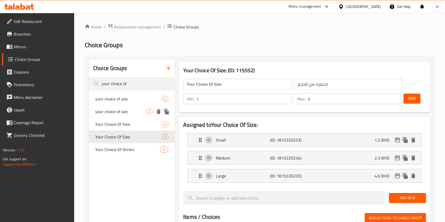
click at [132, 111] on span "your choice of size" at bounding box center [120, 111] width 51 height 6
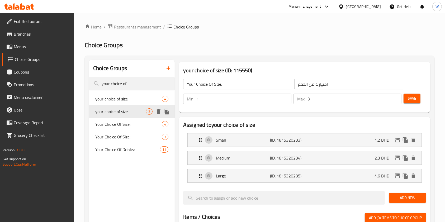
type input "your choice of size"
click at [395, 175] on icon "edit" at bounding box center [397, 176] width 6 height 6
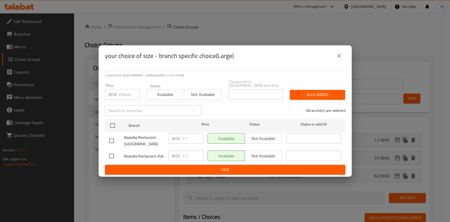
click at [328, 59] on div "your choice of size - branch specific choice(Large)" at bounding box center [225, 56] width 241 height 13
click at [339, 59] on icon "close" at bounding box center [339, 56] width 6 height 6
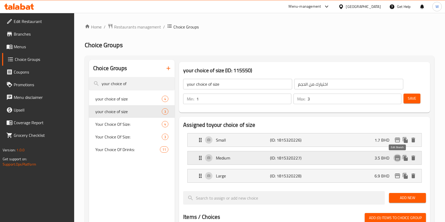
click at [397, 161] on icon "edit" at bounding box center [397, 158] width 6 height 6
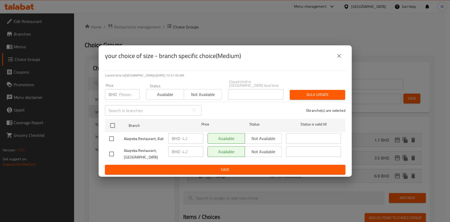
click at [339, 62] on button "close" at bounding box center [339, 56] width 13 height 13
